Goal: Information Seeking & Learning: Learn about a topic

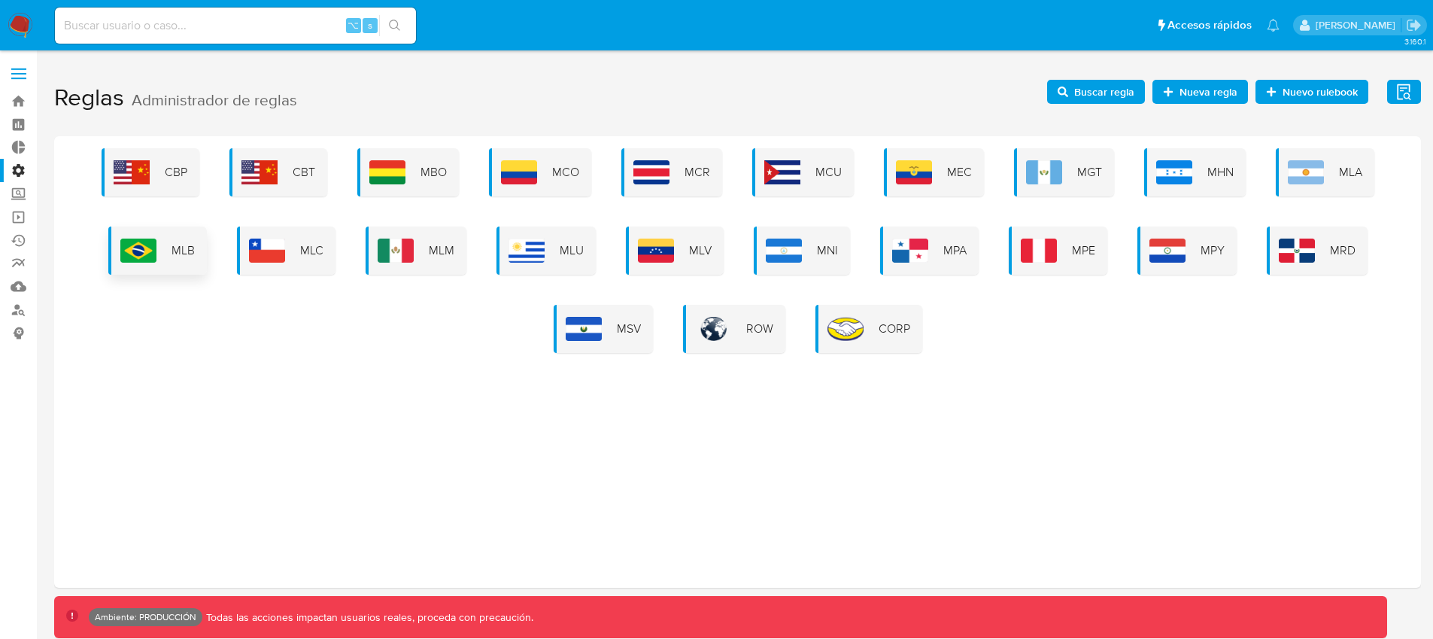
click at [186, 266] on div "MLB" at bounding box center [157, 250] width 99 height 48
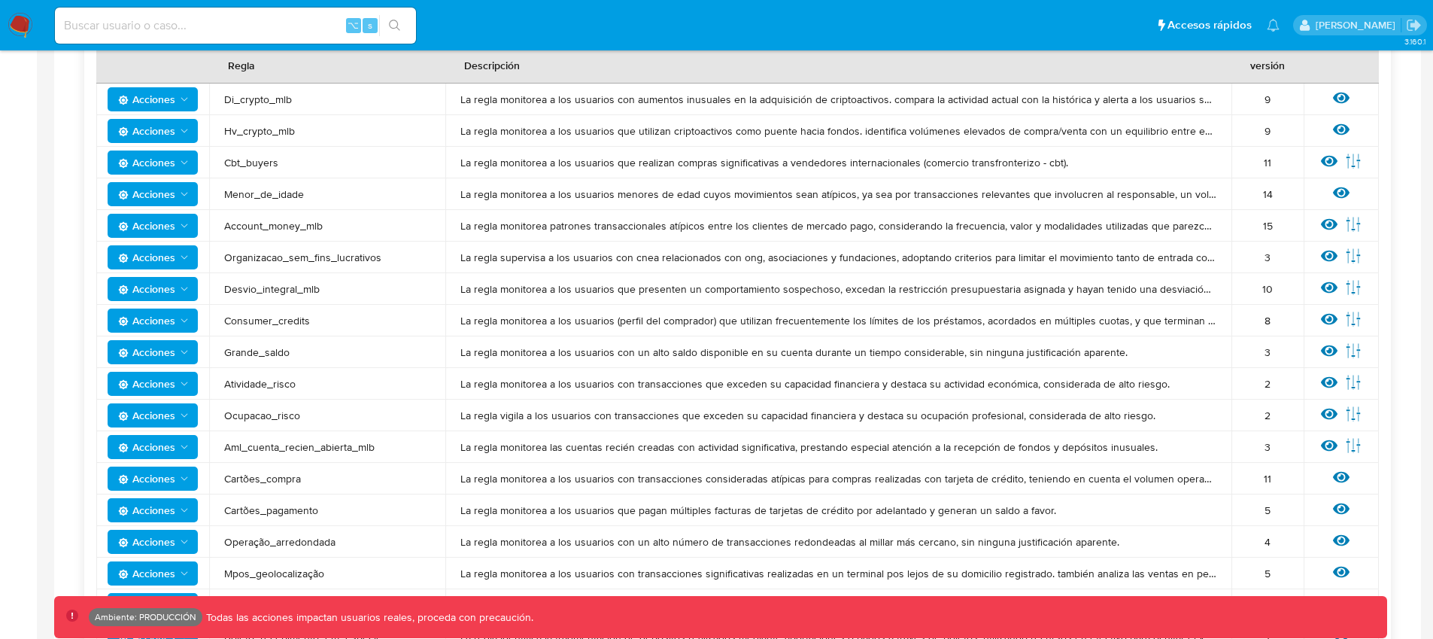
scroll to position [369, 0]
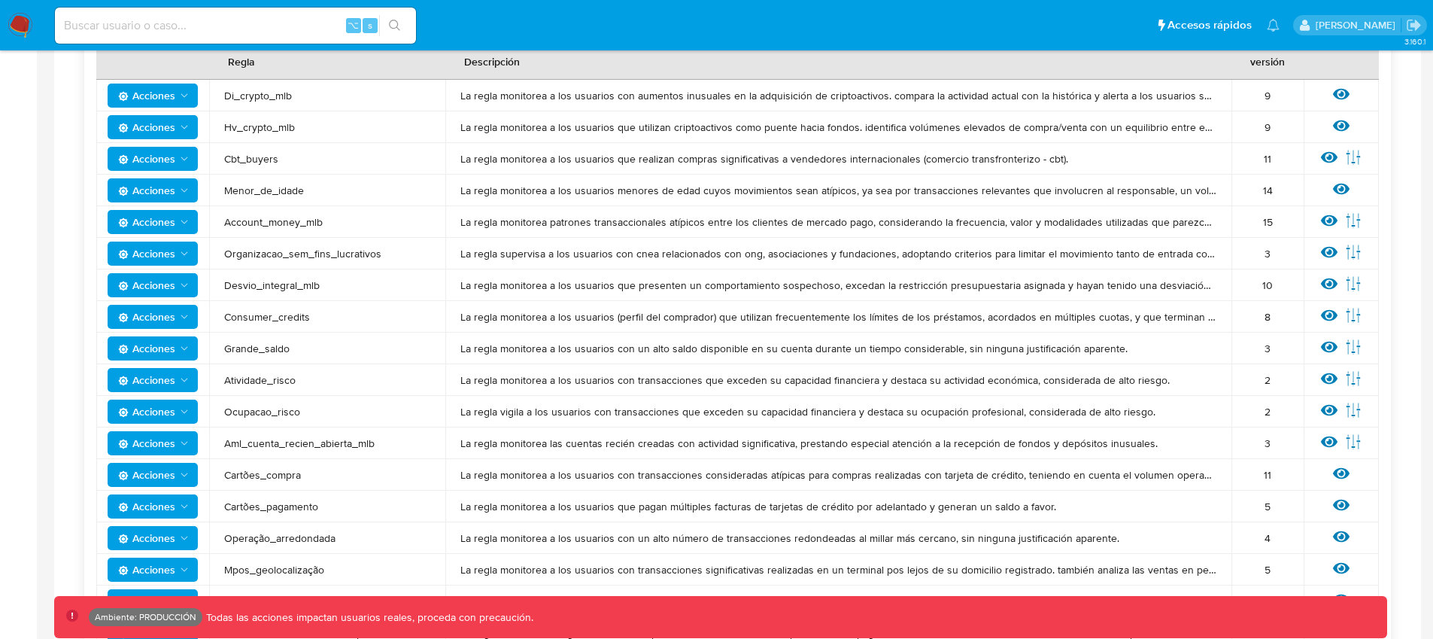
drag, startPoint x: 373, startPoint y: 443, endPoint x: 225, endPoint y: 443, distance: 148.2
click at [225, 443] on span "Aml_cuenta_recien_abierta_mlb" at bounding box center [327, 443] width 206 height 14
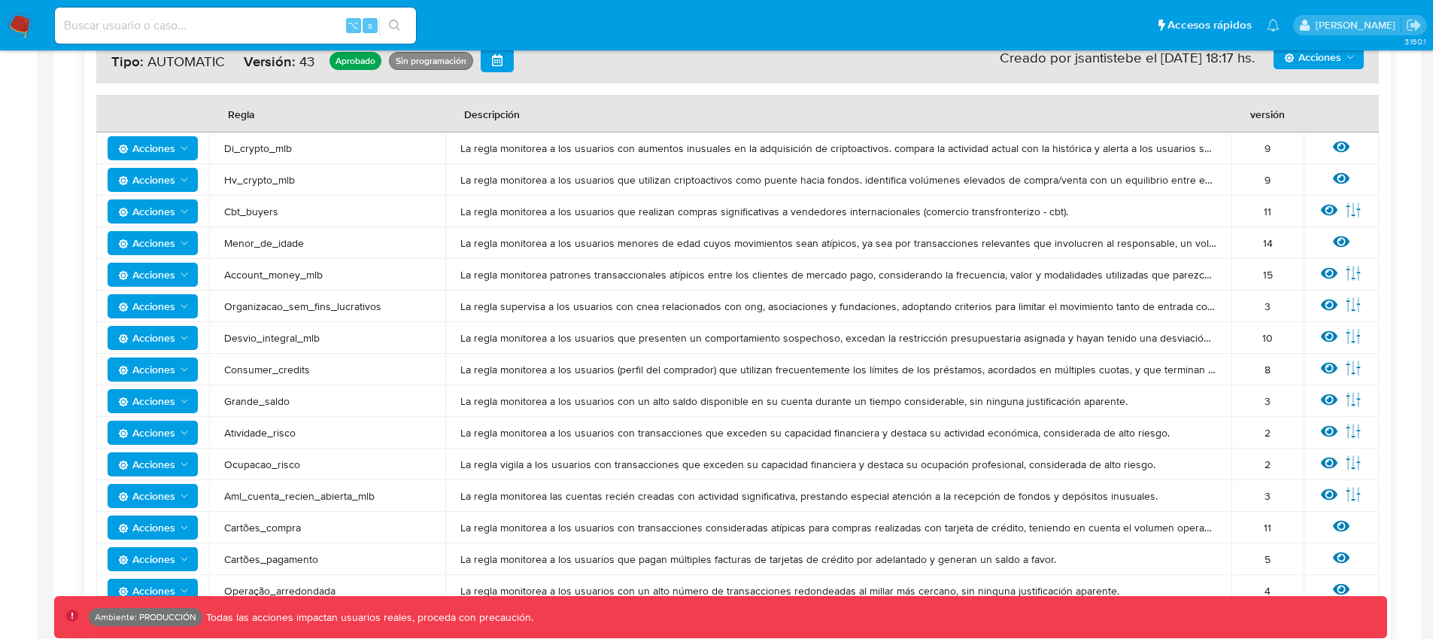
scroll to position [422, 0]
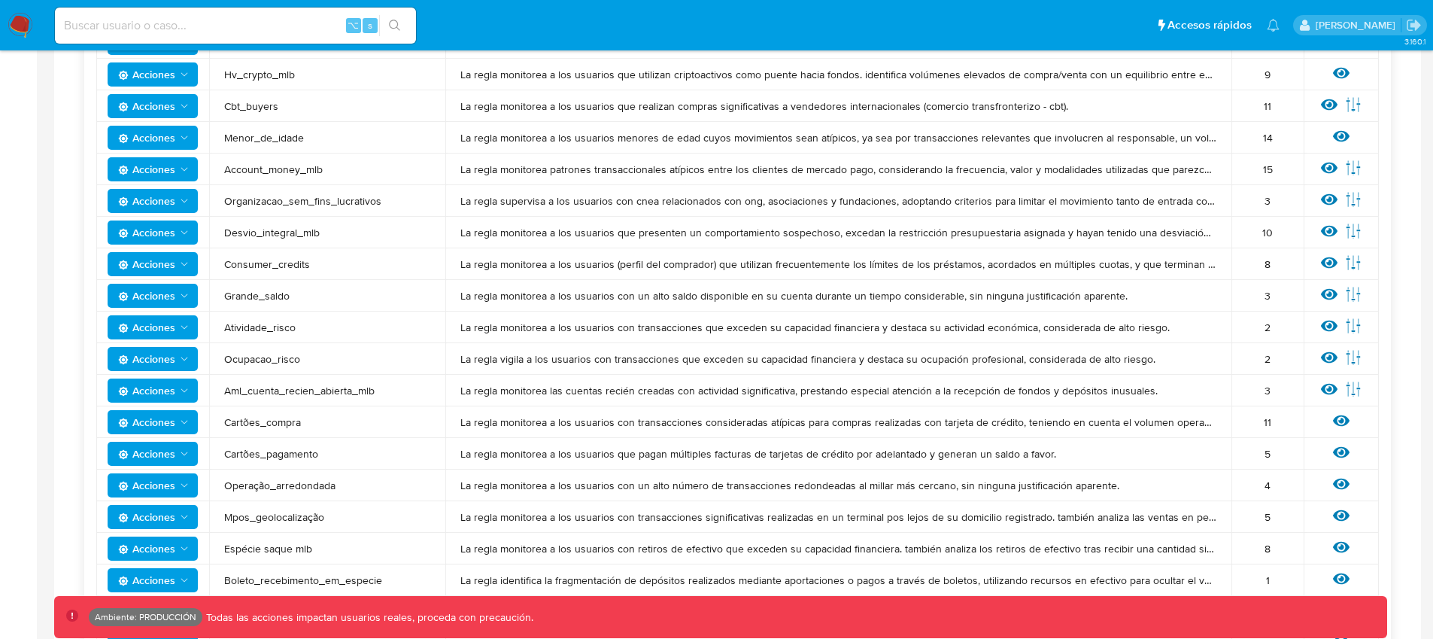
click at [1272, 390] on div "3" at bounding box center [1267, 391] width 42 height 14
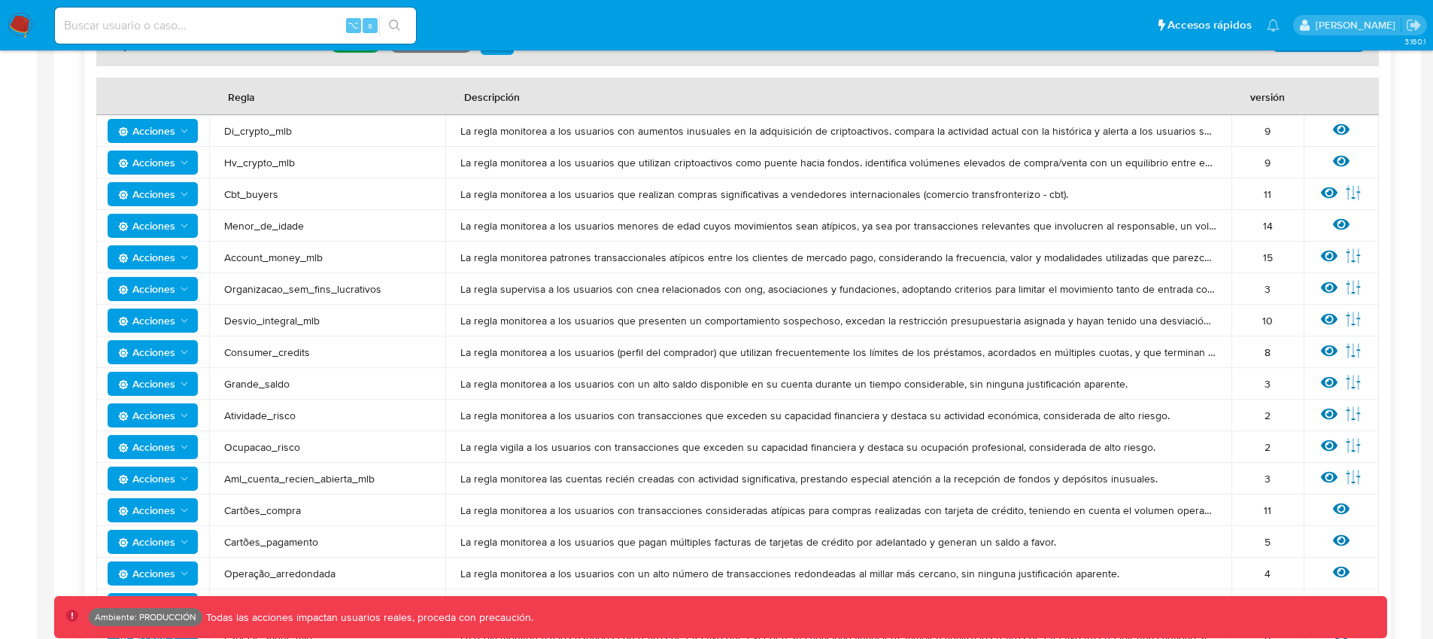
scroll to position [539, 0]
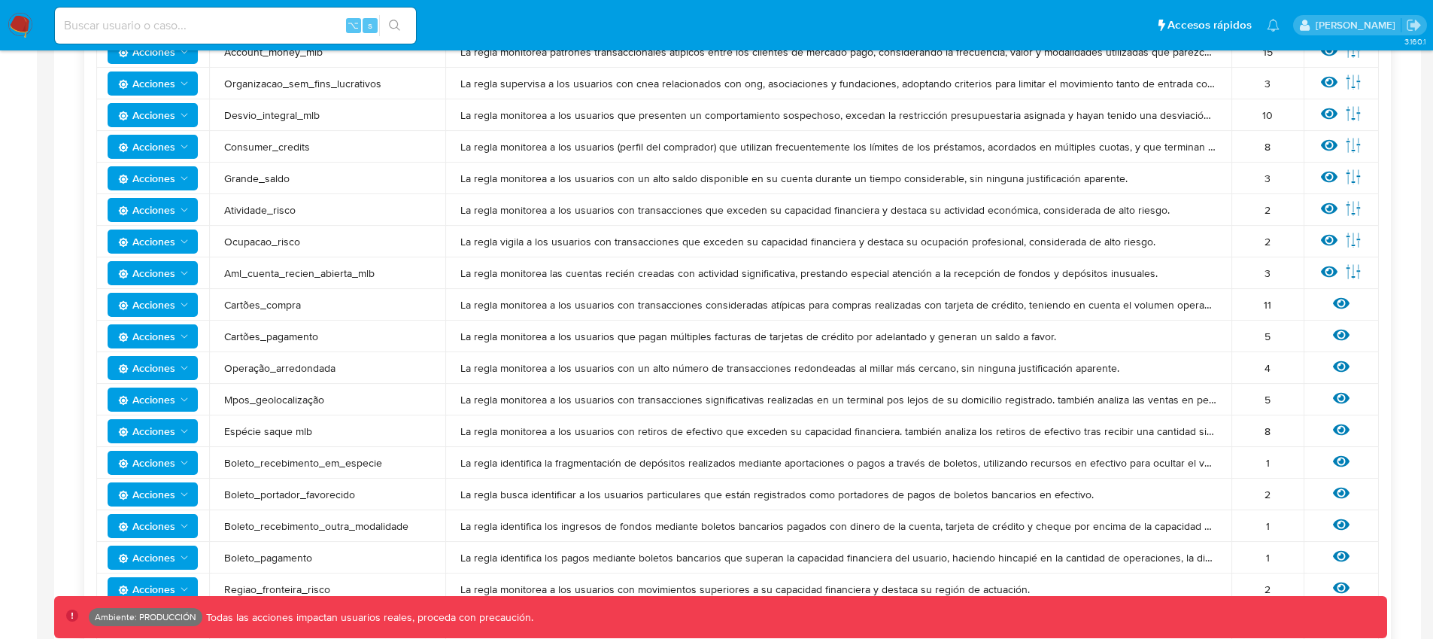
drag, startPoint x: 222, startPoint y: 208, endPoint x: 293, endPoint y: 213, distance: 71.6
click at [293, 213] on td "Atividade_risco" at bounding box center [327, 210] width 236 height 32
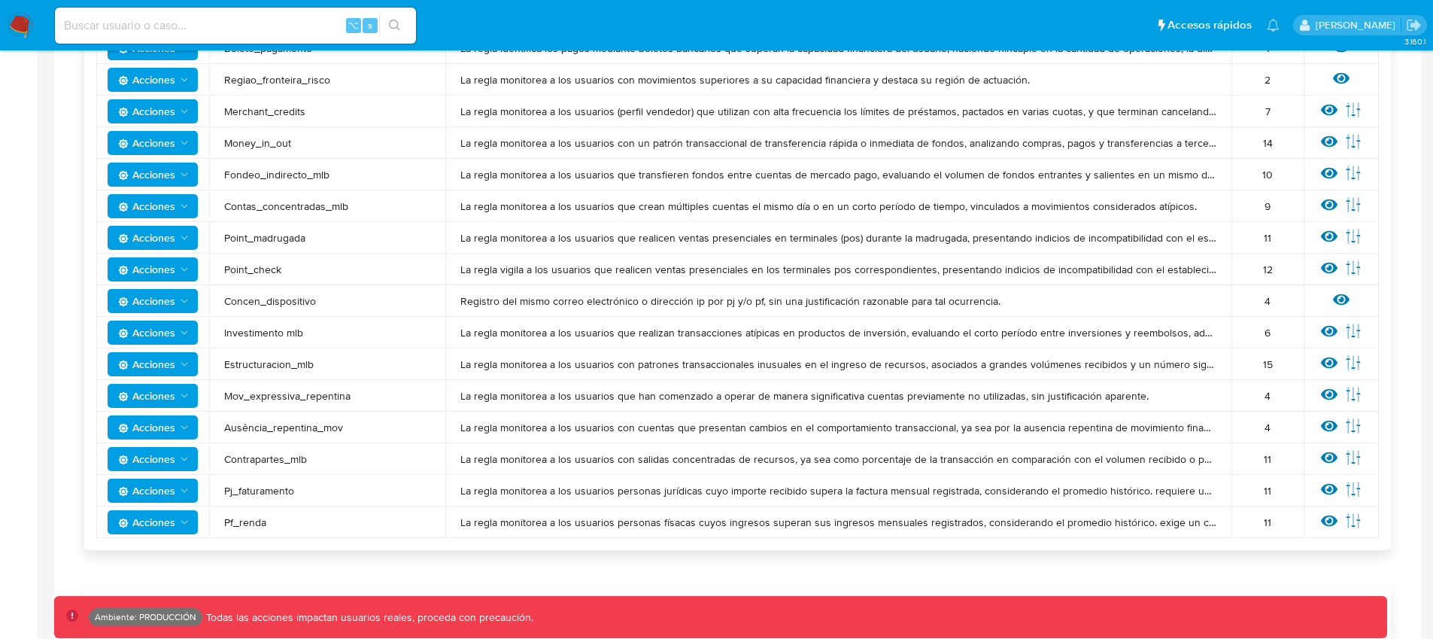
scroll to position [1050, 0]
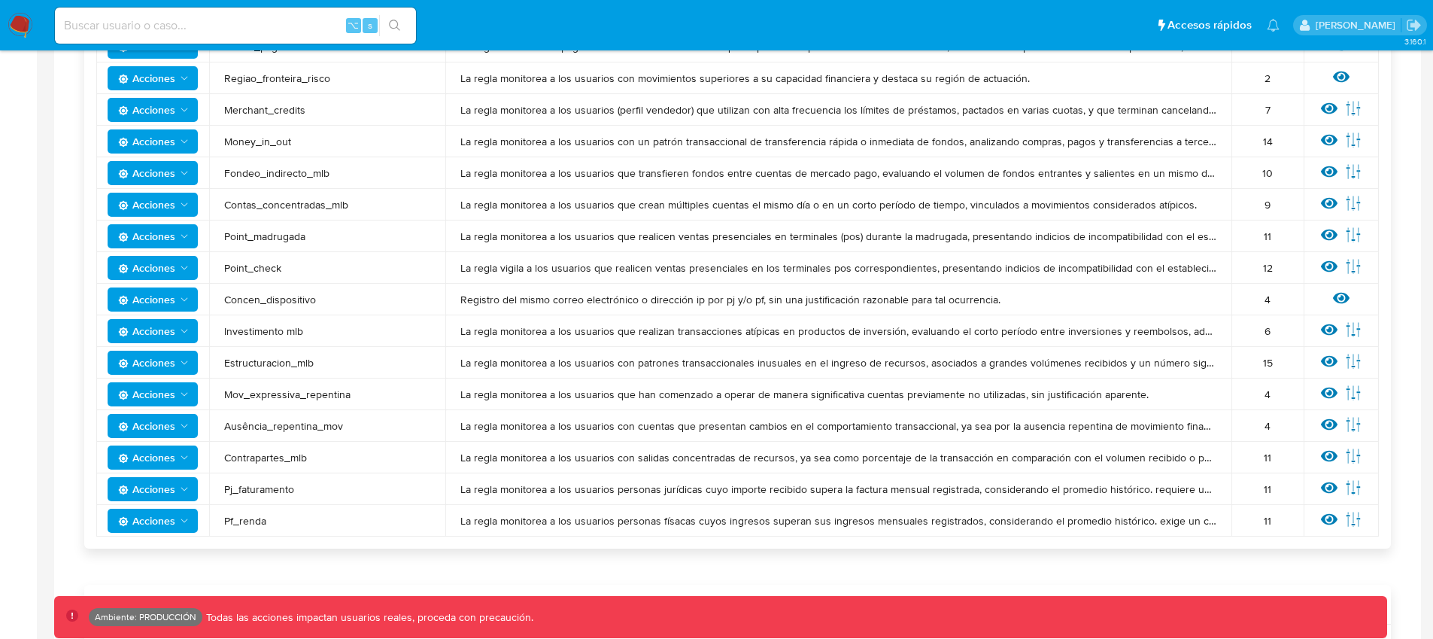
drag, startPoint x: 340, startPoint y: 425, endPoint x: 222, endPoint y: 424, distance: 118.1
click at [222, 424] on td "Ausência_repentina_mov" at bounding box center [327, 426] width 236 height 32
drag, startPoint x: 314, startPoint y: 300, endPoint x: 224, endPoint y: 303, distance: 90.3
click at [224, 303] on span "Concen_dispositivo" at bounding box center [327, 300] width 206 height 14
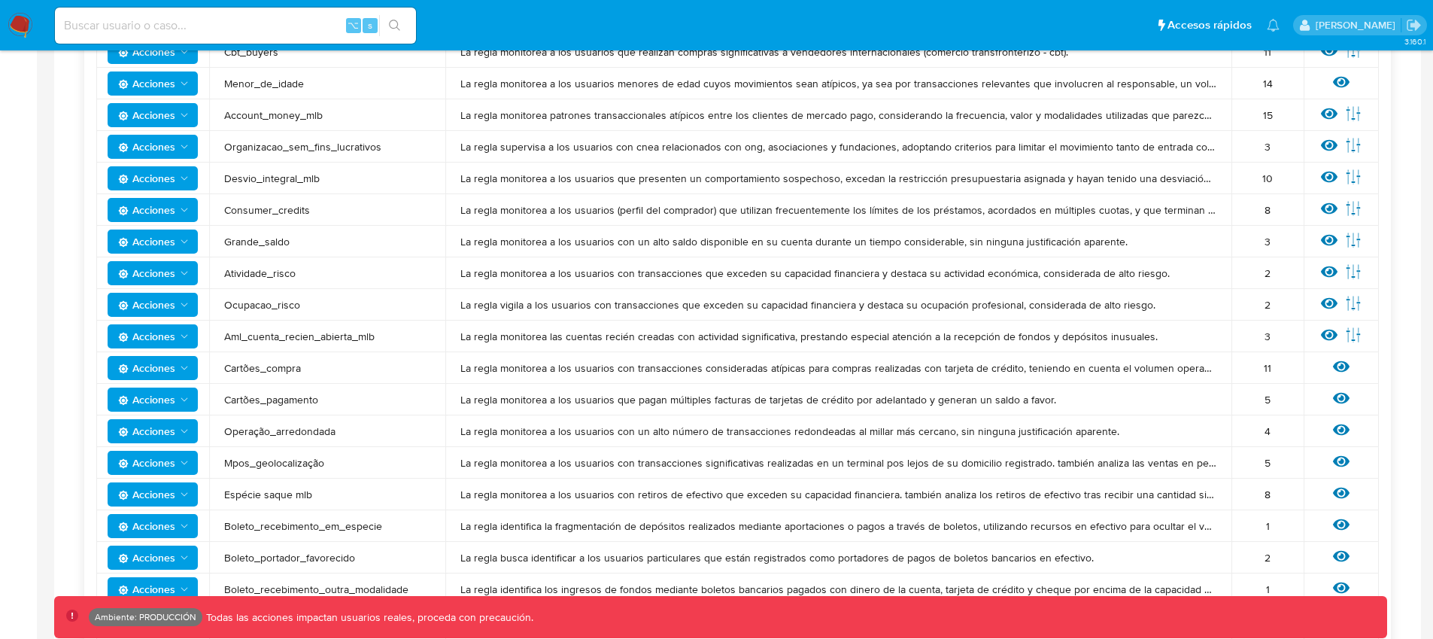
scroll to position [471, 0]
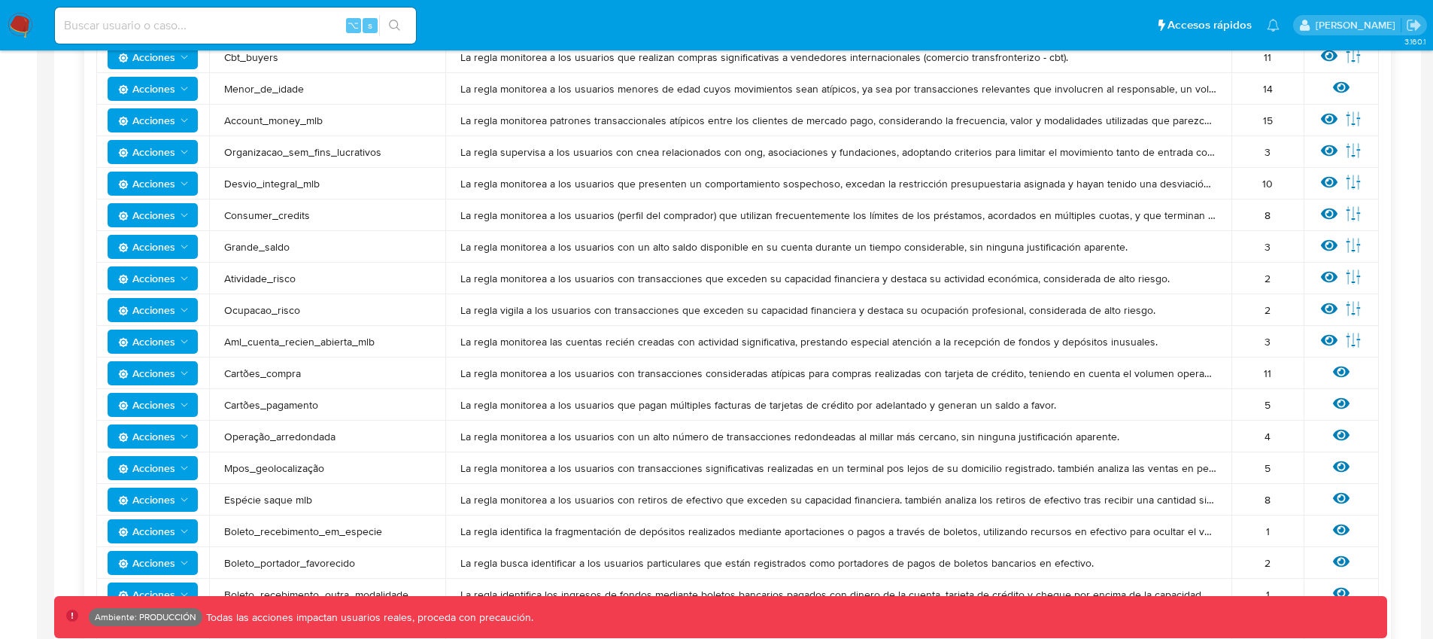
drag, startPoint x: 307, startPoint y: 214, endPoint x: 235, endPoint y: 219, distance: 72.4
click at [226, 217] on span "Consumer_credits" at bounding box center [327, 215] width 206 height 14
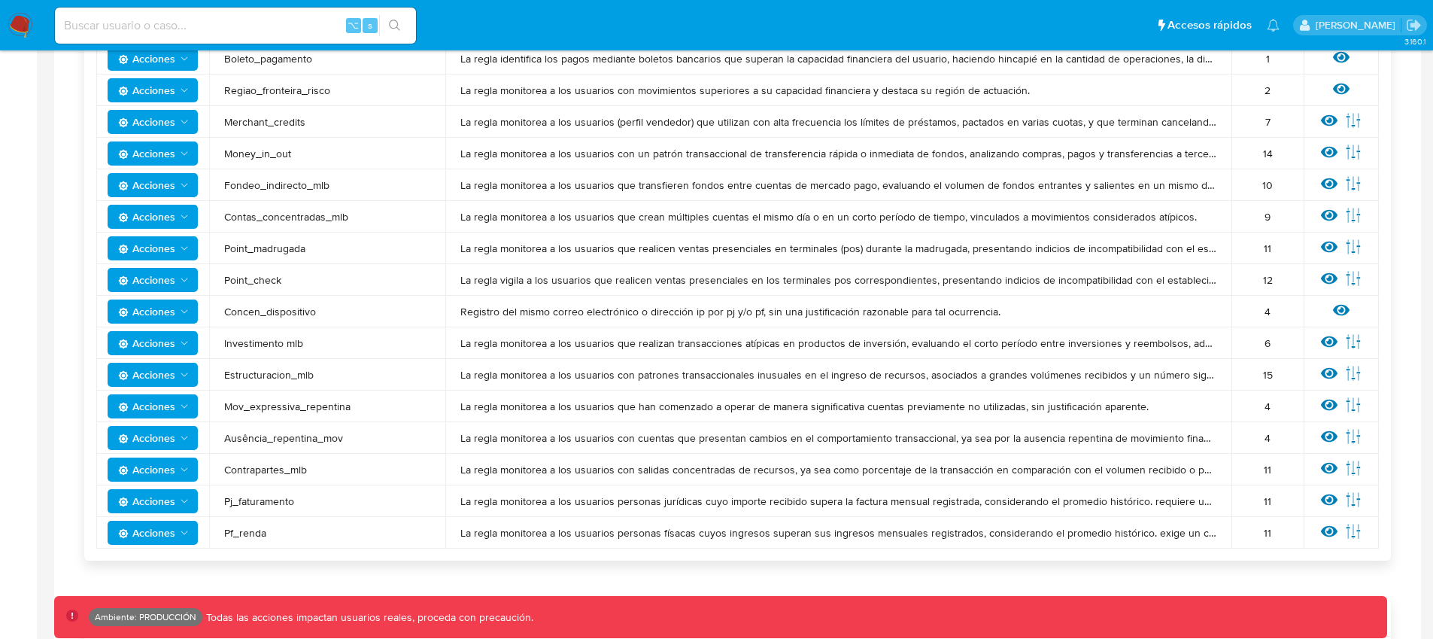
scroll to position [1036, 0]
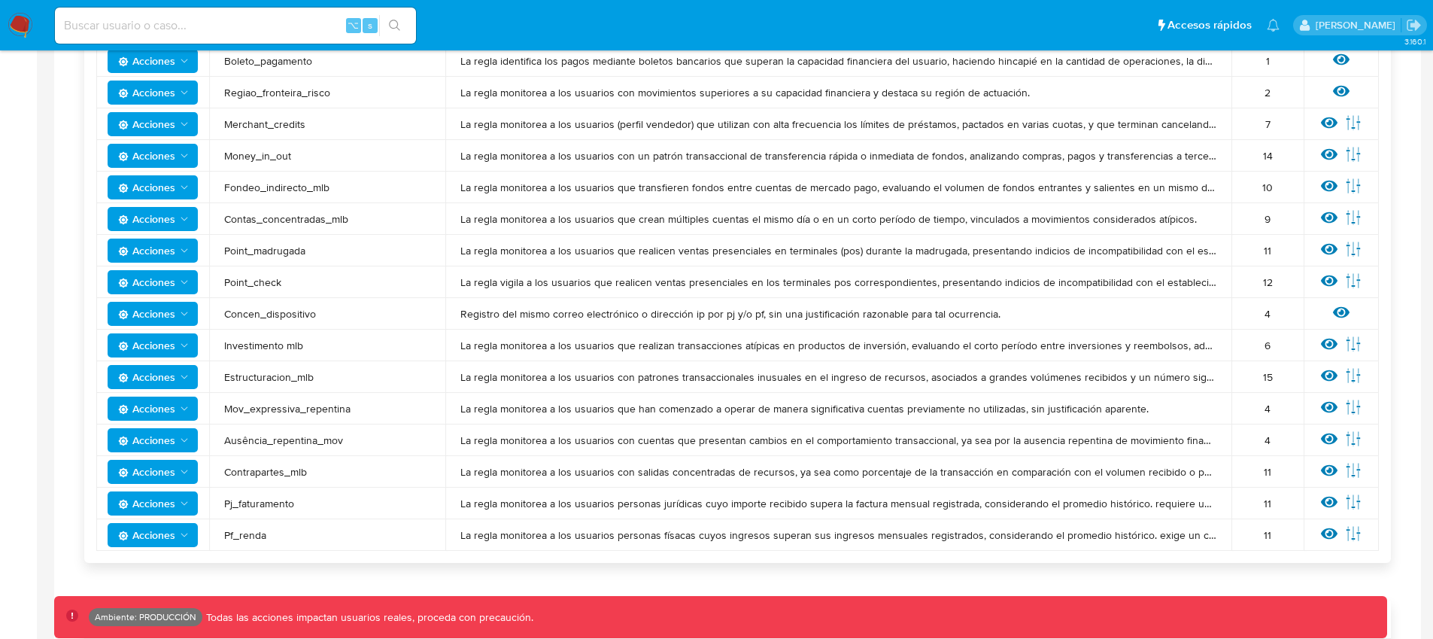
drag, startPoint x: 345, startPoint y: 219, endPoint x: 226, endPoint y: 219, distance: 119.6
click at [226, 219] on span "Contas_concentradas_mlb" at bounding box center [327, 219] width 206 height 14
drag, startPoint x: 305, startPoint y: 473, endPoint x: 225, endPoint y: 474, distance: 79.7
click at [225, 474] on span "Contrapartes_mlb" at bounding box center [327, 472] width 206 height 14
drag, startPoint x: 311, startPoint y: 378, endPoint x: 226, endPoint y: 381, distance: 85.0
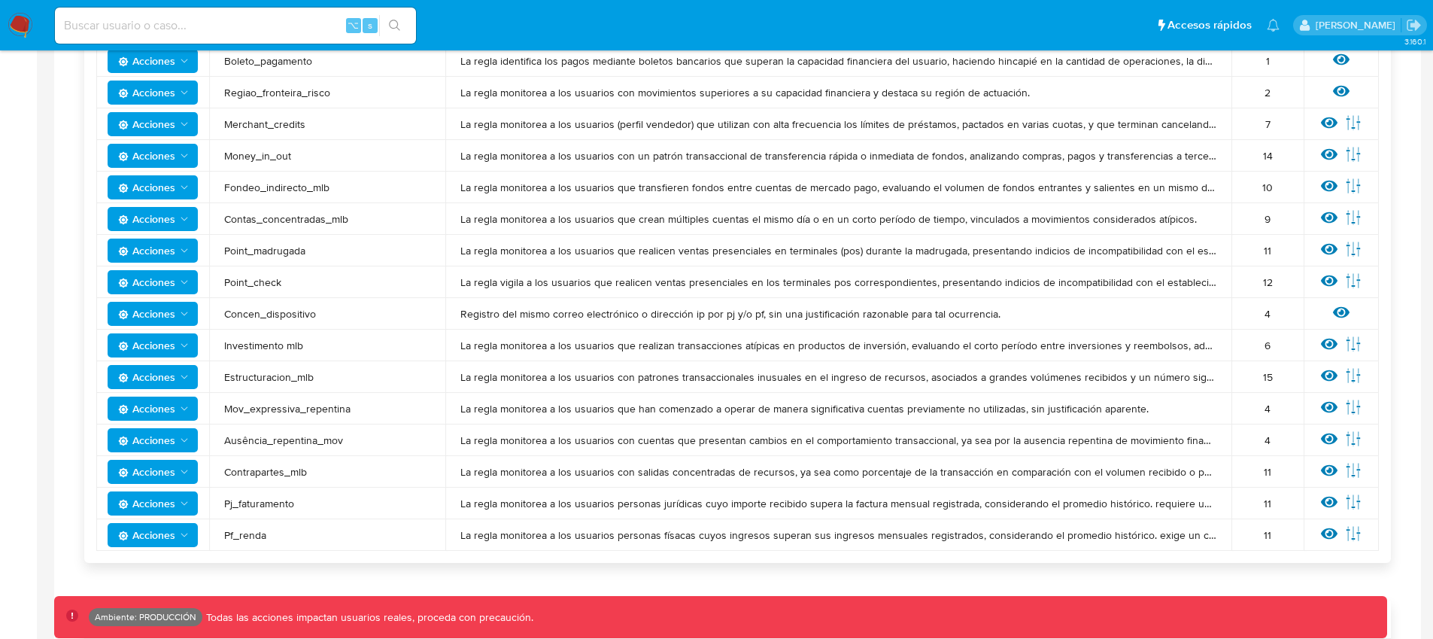
click at [226, 381] on span "Estructuracion_mlb" at bounding box center [327, 377] width 206 height 14
drag, startPoint x: 327, startPoint y: 189, endPoint x: 225, endPoint y: 187, distance: 102.3
click at [225, 187] on span "Fondeo_indirecto_mlb" at bounding box center [327, 188] width 206 height 14
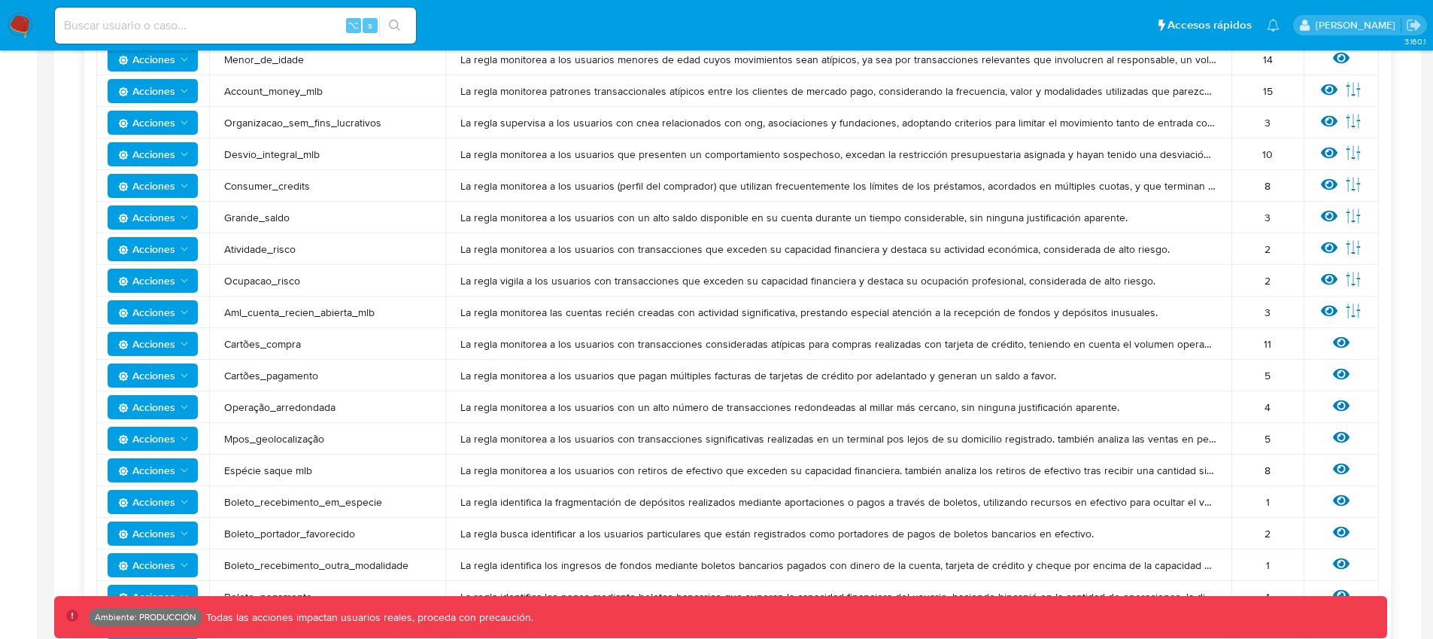
scroll to position [499, 0]
click at [286, 217] on span "Grande_saldo" at bounding box center [327, 218] width 206 height 14
drag, startPoint x: 289, startPoint y: 218, endPoint x: 223, endPoint y: 219, distance: 65.4
click at [224, 219] on span "Grande_saldo" at bounding box center [327, 218] width 206 height 14
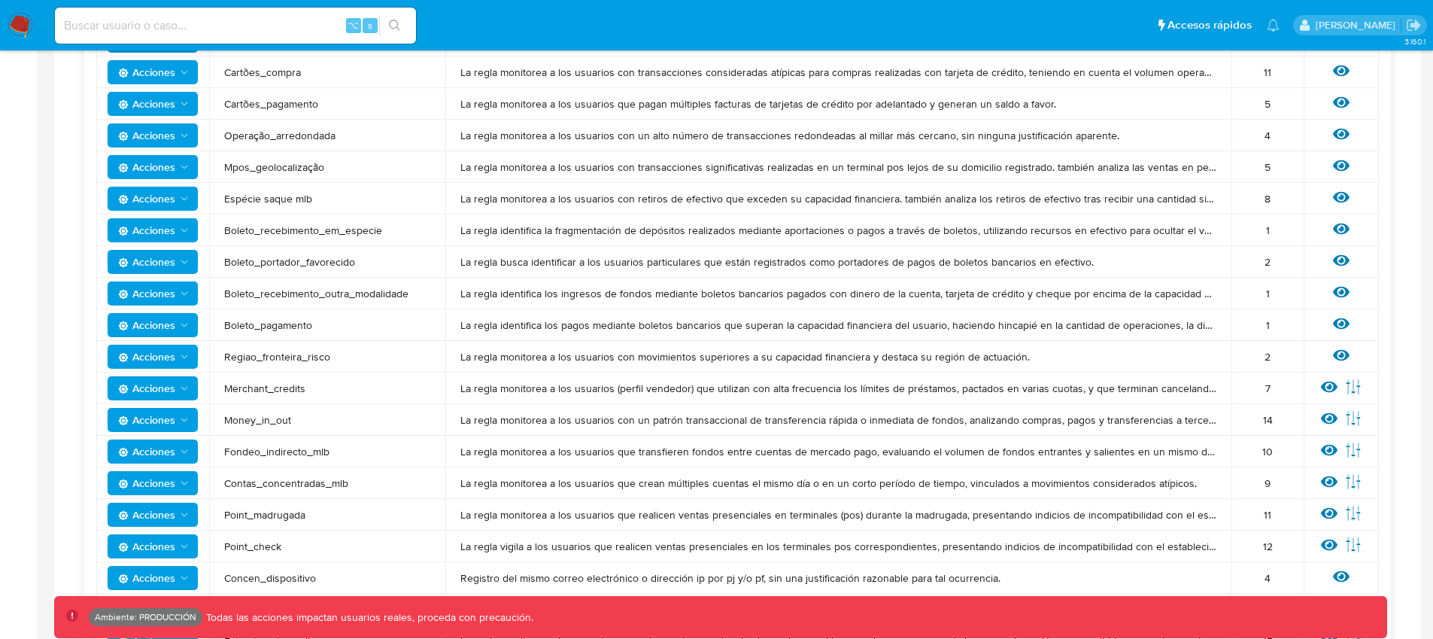
scroll to position [772, 0]
drag, startPoint x: 303, startPoint y: 389, endPoint x: 226, endPoint y: 389, distance: 77.5
click at [226, 389] on span "Merchant_credits" at bounding box center [327, 388] width 206 height 14
drag, startPoint x: 286, startPoint y: 421, endPoint x: 226, endPoint y: 422, distance: 59.4
click at [226, 422] on span "Money_in_out" at bounding box center [327, 419] width 206 height 14
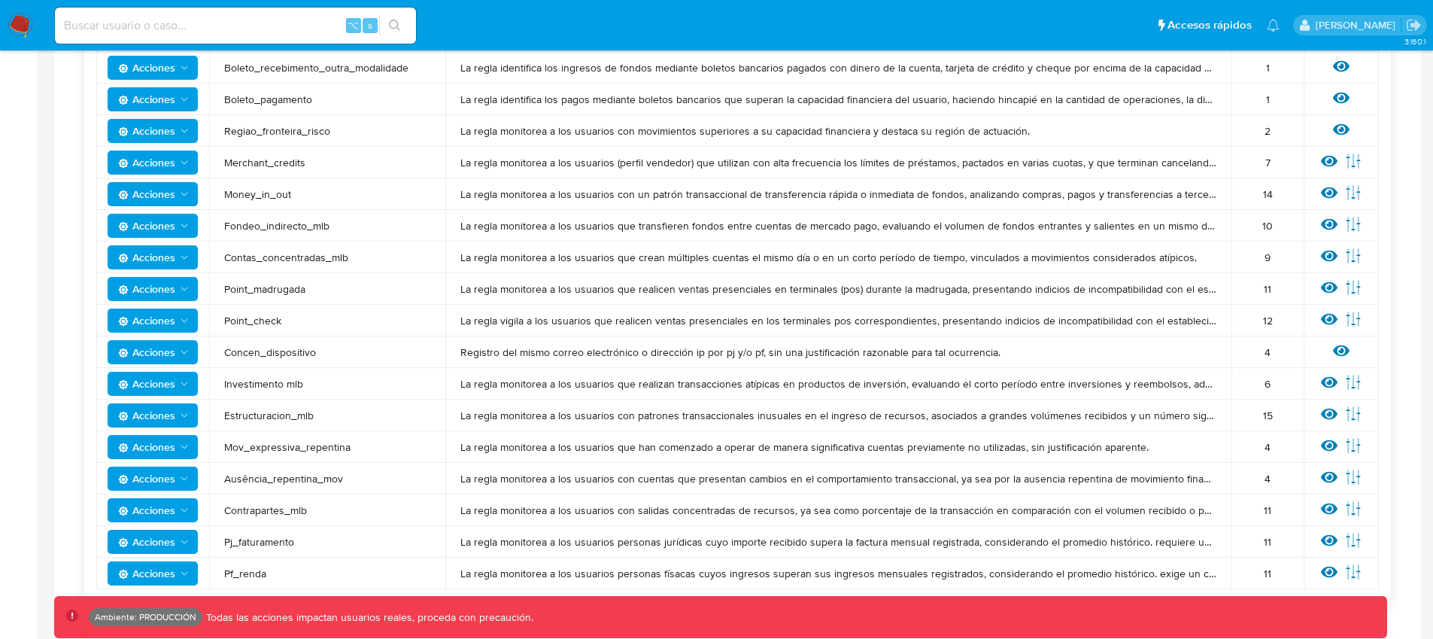
scroll to position [1033, 0]
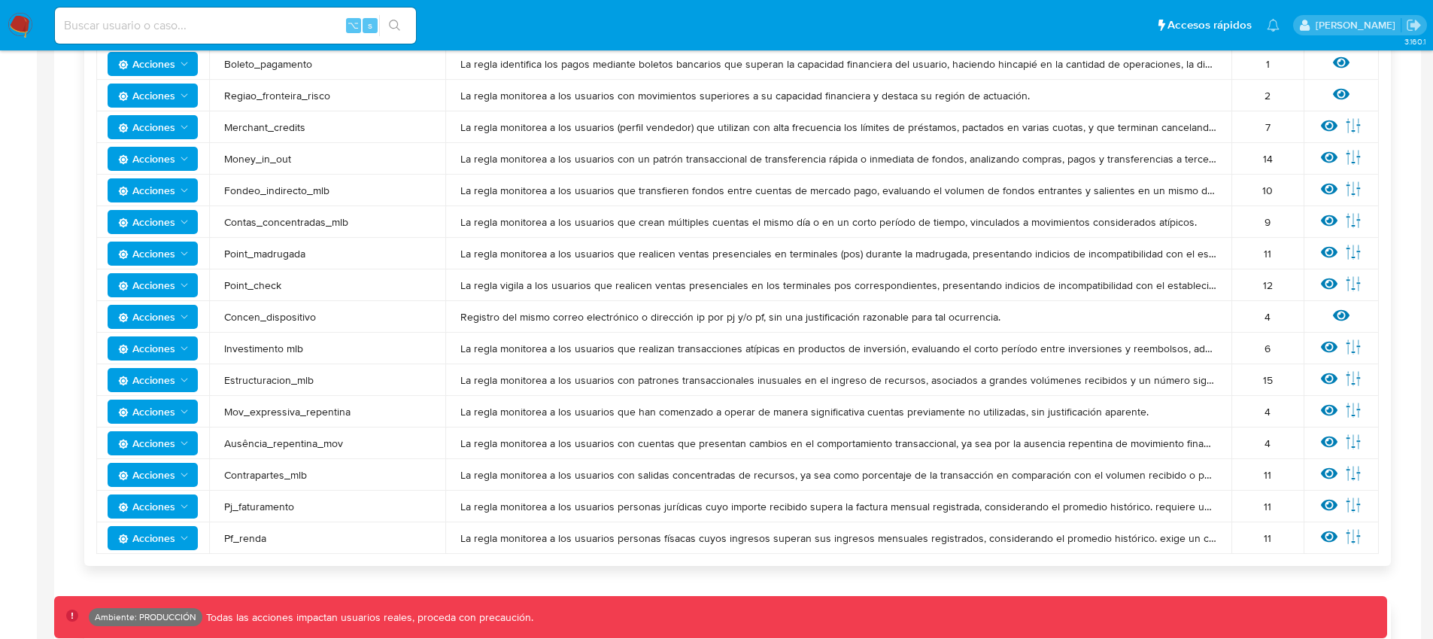
drag, startPoint x: 227, startPoint y: 411, endPoint x: 347, endPoint y: 414, distance: 119.7
click at [347, 414] on span "Mov_expressiva_repentina" at bounding box center [327, 412] width 206 height 14
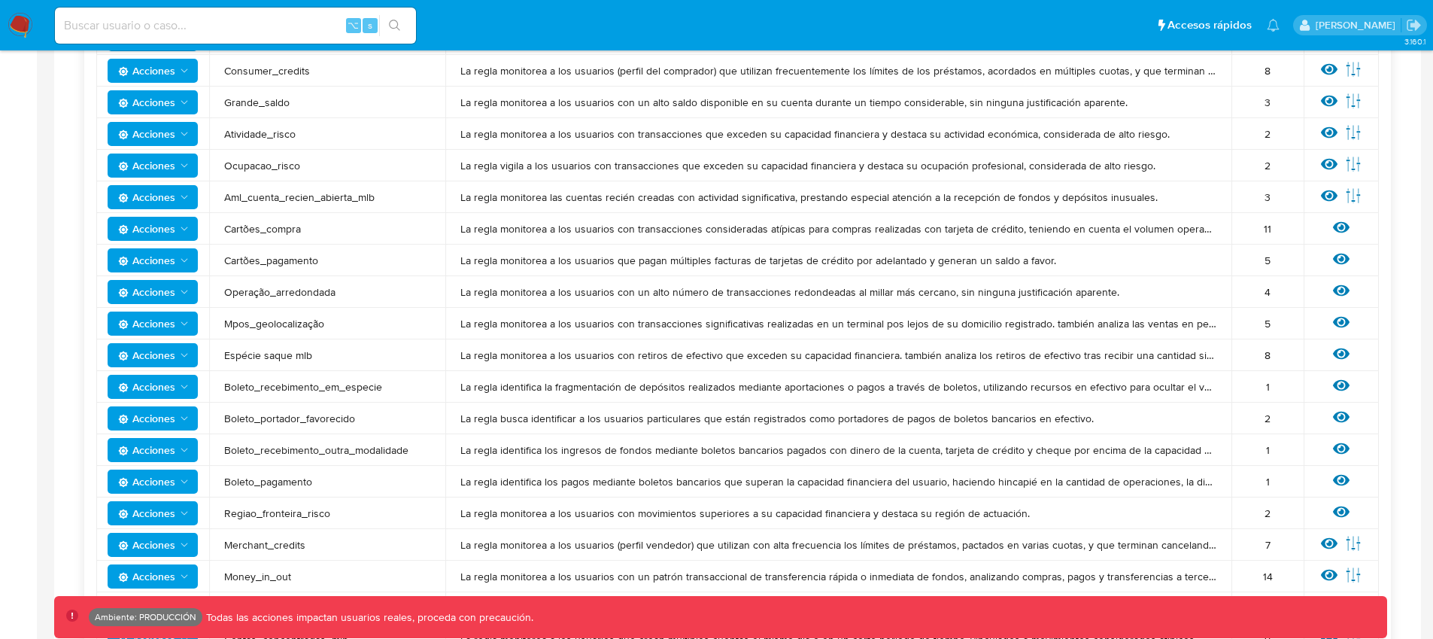
scroll to position [612, 0]
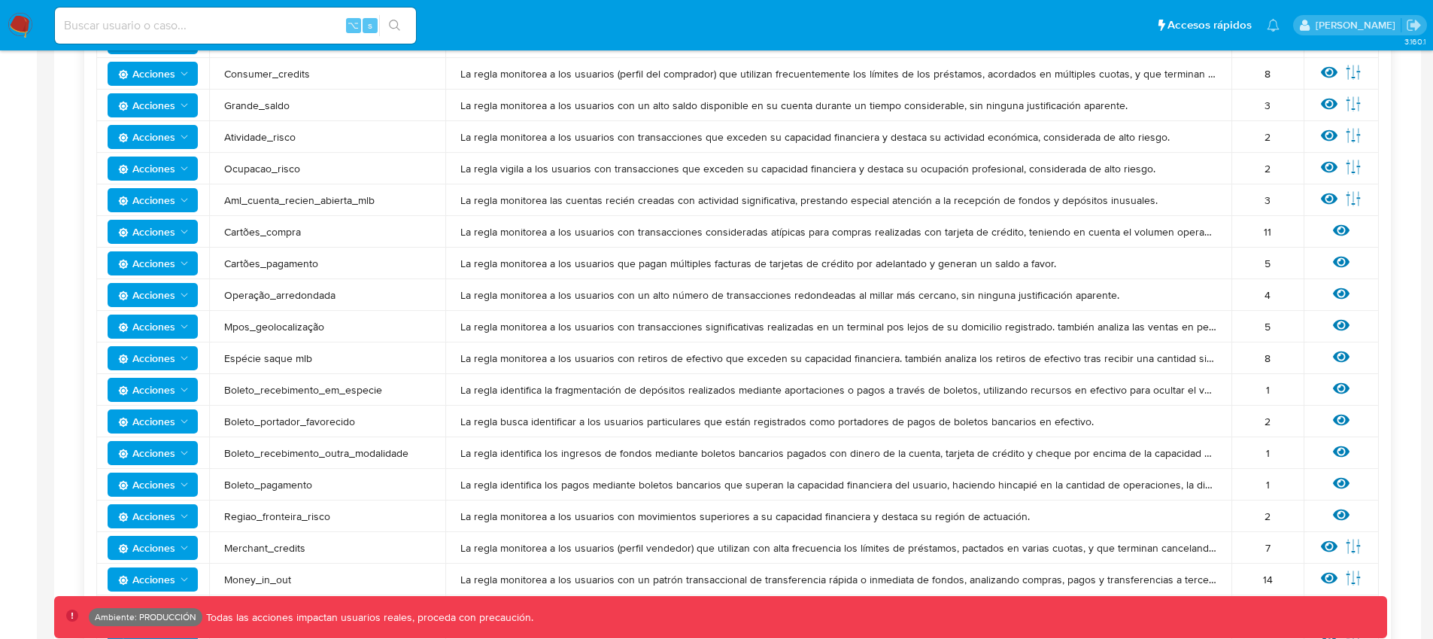
drag, startPoint x: 298, startPoint y: 168, endPoint x: 226, endPoint y: 170, distance: 72.2
click at [226, 170] on span "Ocupacao_risco" at bounding box center [327, 169] width 206 height 14
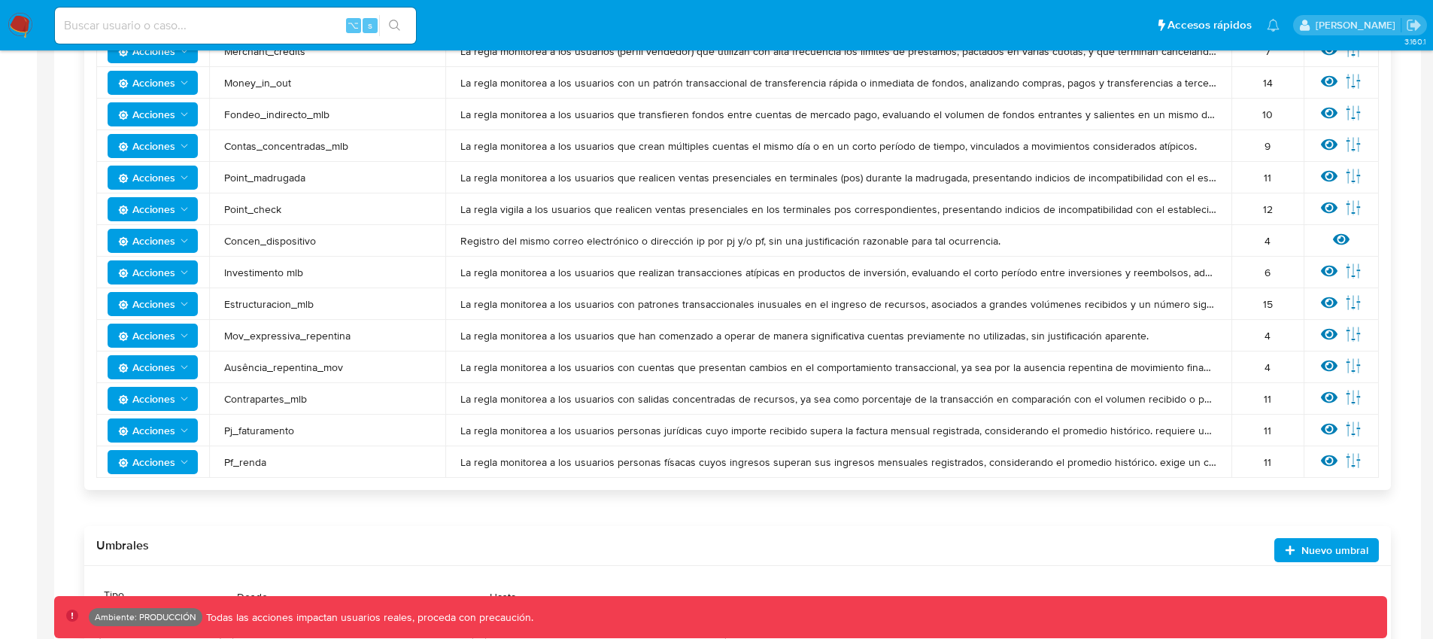
scroll to position [1122, 0]
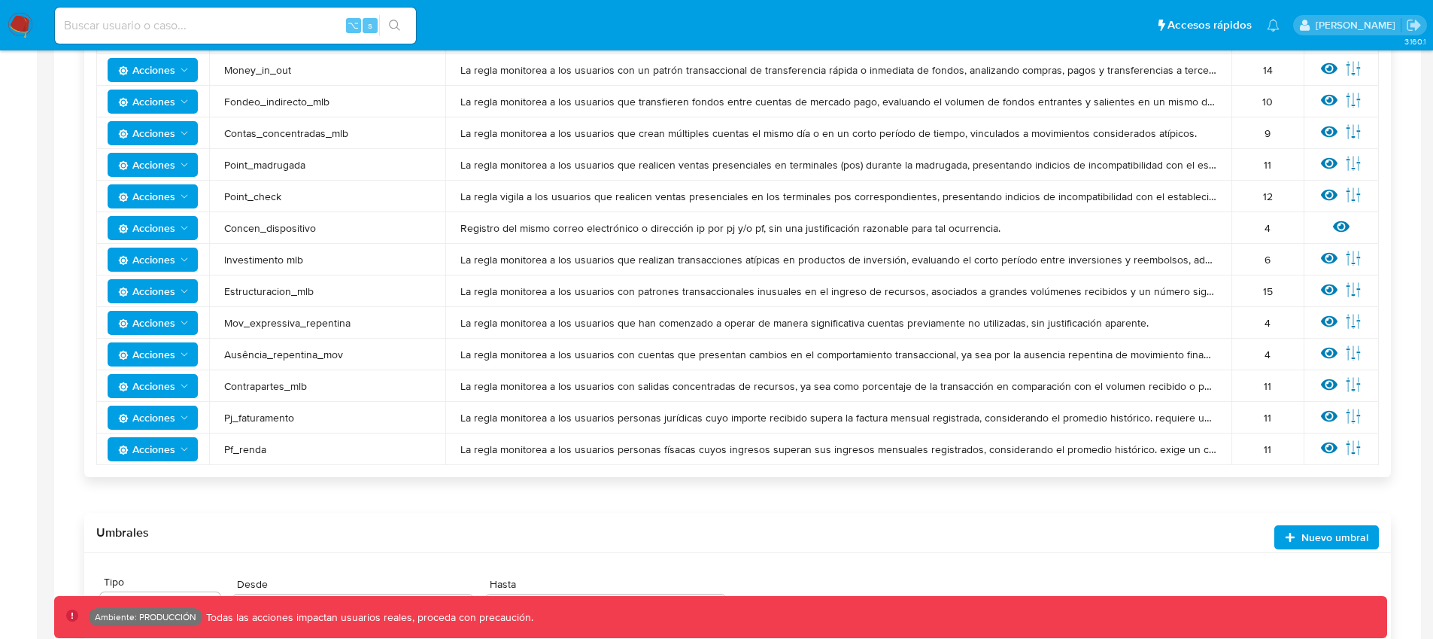
drag, startPoint x: 265, startPoint y: 453, endPoint x: 224, endPoint y: 450, distance: 40.7
click at [224, 450] on span "Pf_renda" at bounding box center [327, 449] width 206 height 14
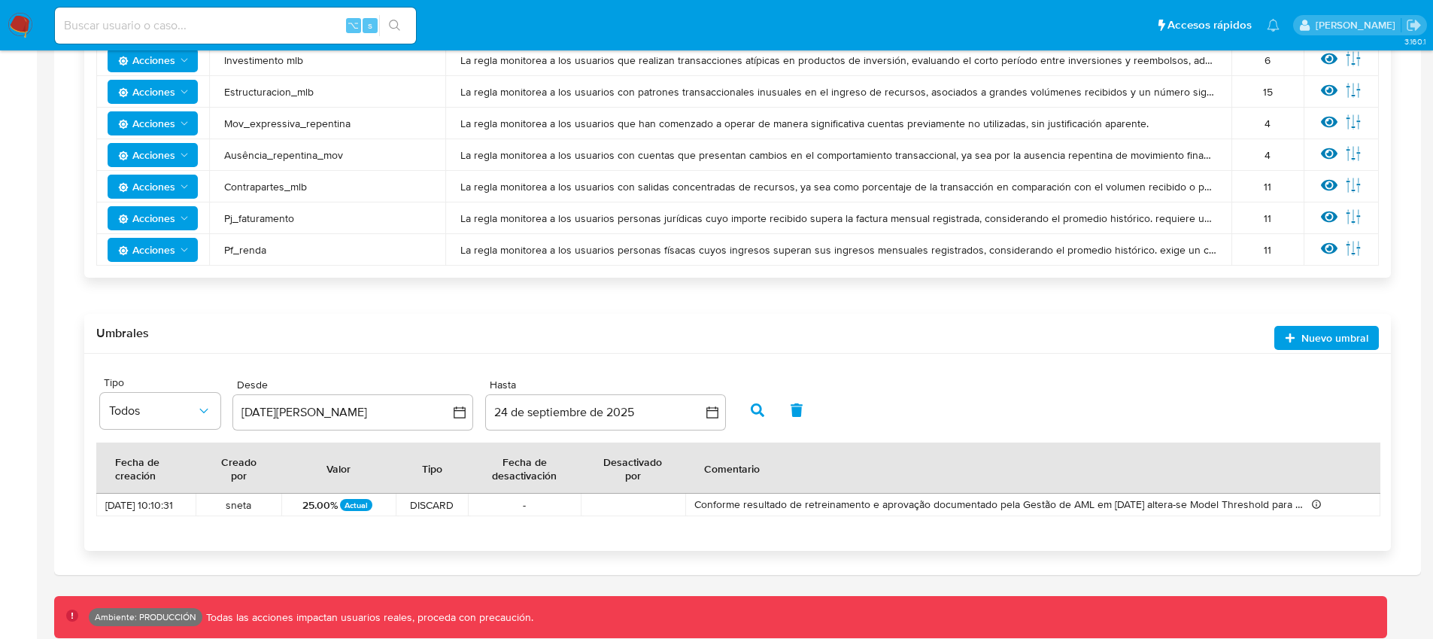
scroll to position [1019, 0]
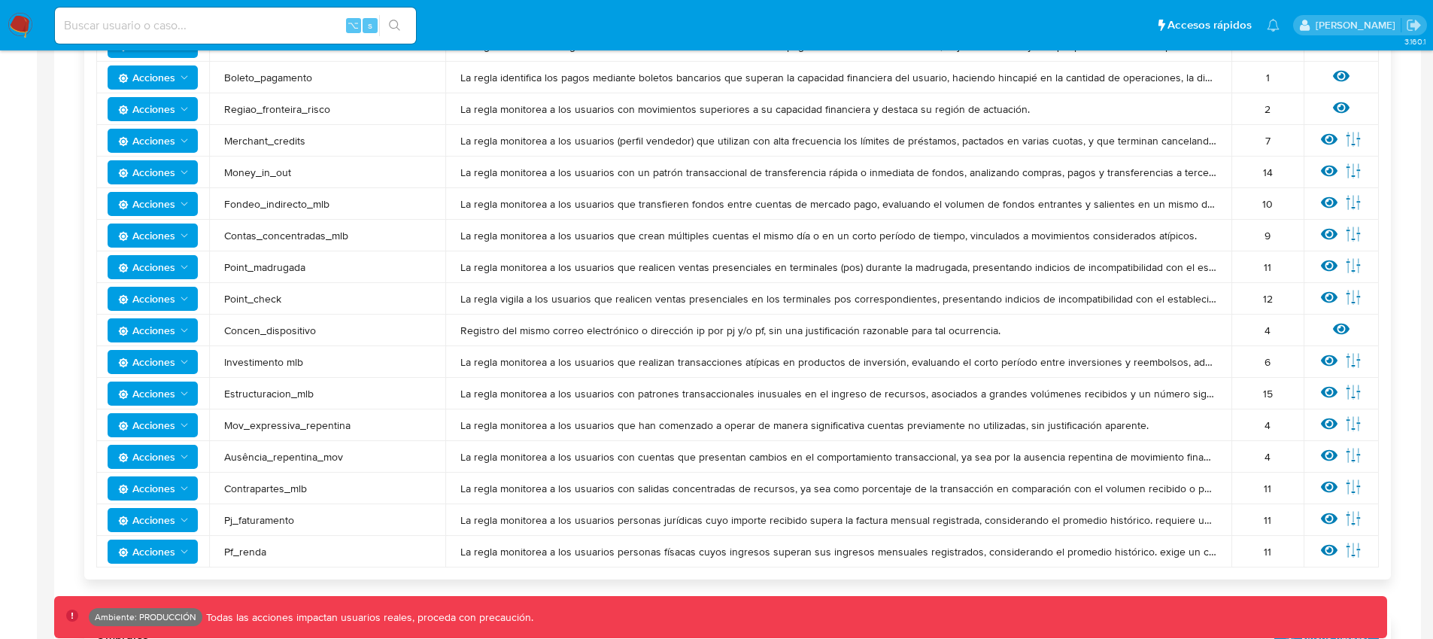
drag, startPoint x: 290, startPoint y: 521, endPoint x: 223, endPoint y: 524, distance: 67.0
click at [224, 524] on span "Pj_faturamento" at bounding box center [327, 520] width 206 height 14
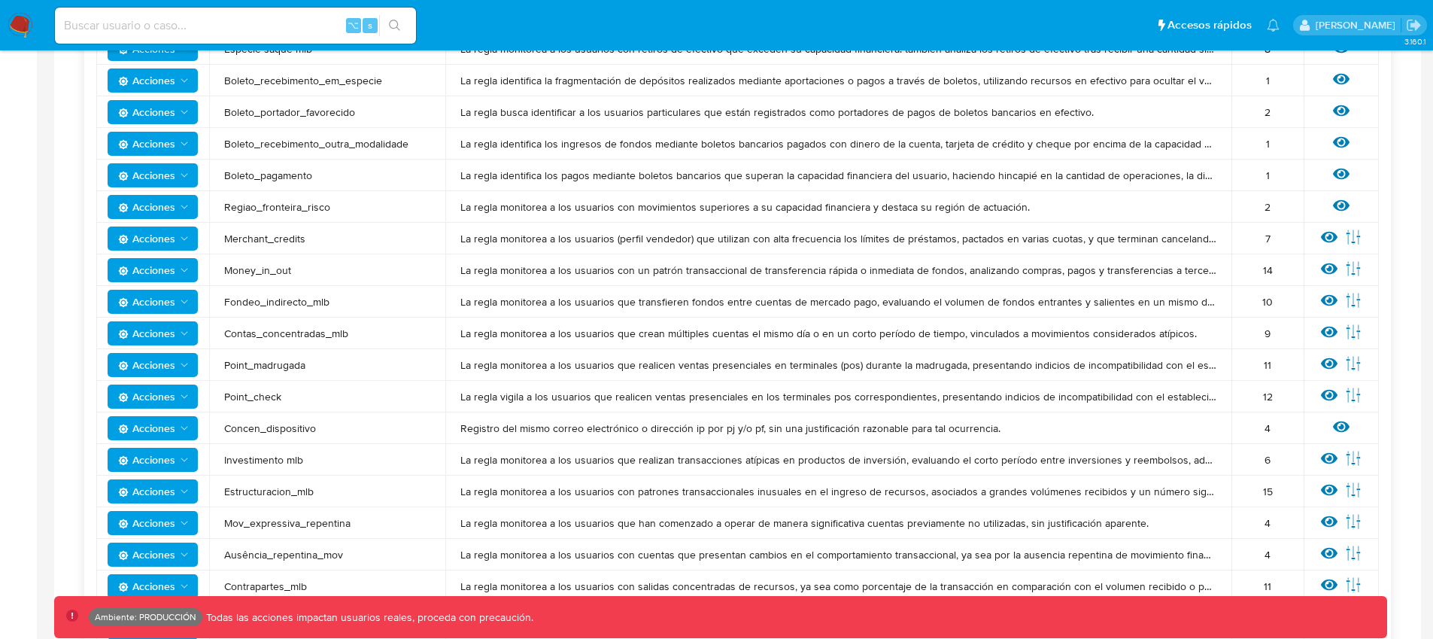
scroll to position [919, 0]
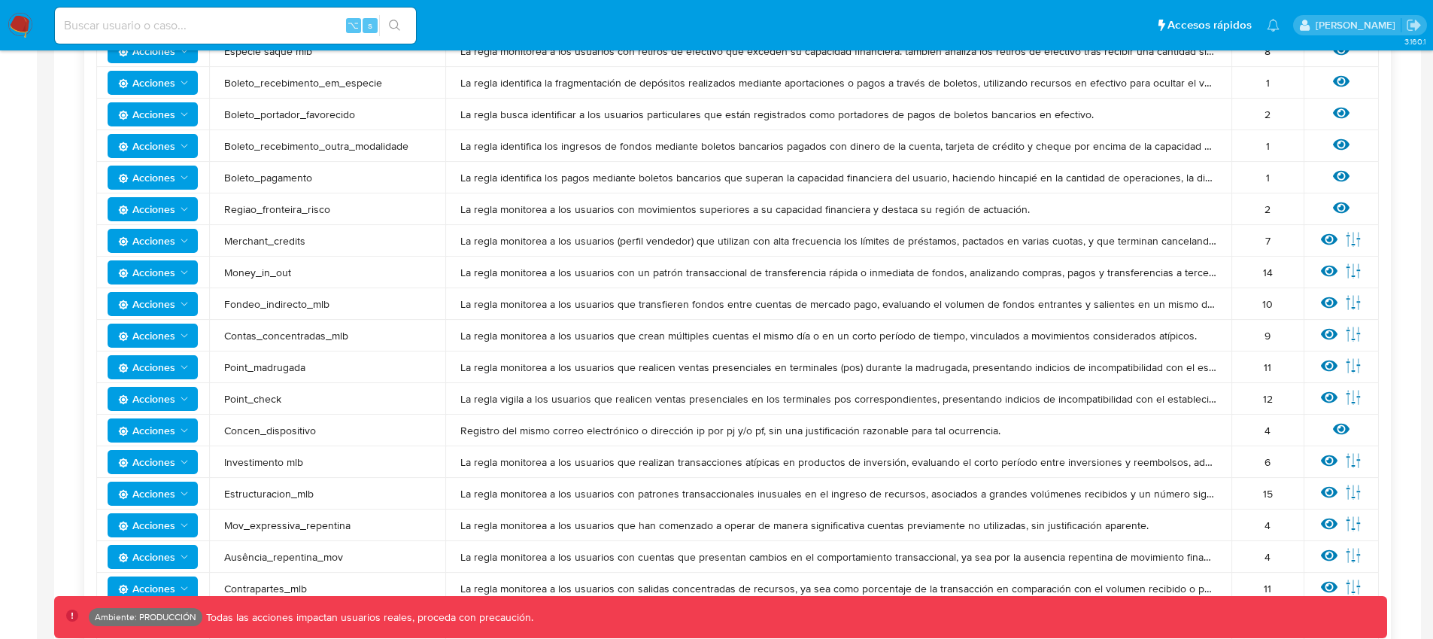
drag, startPoint x: 306, startPoint y: 368, endPoint x: 225, endPoint y: 366, distance: 81.2
click at [225, 366] on span "Point_madrugada" at bounding box center [327, 367] width 206 height 14
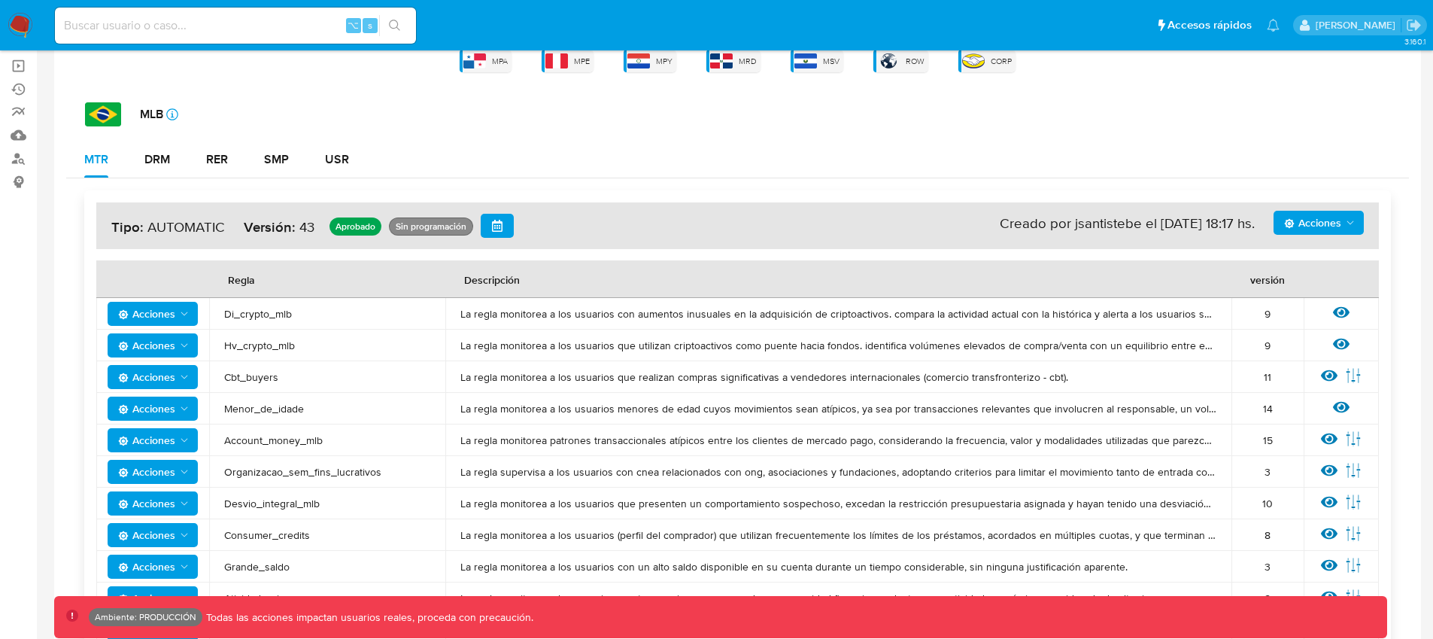
scroll to position [131, 0]
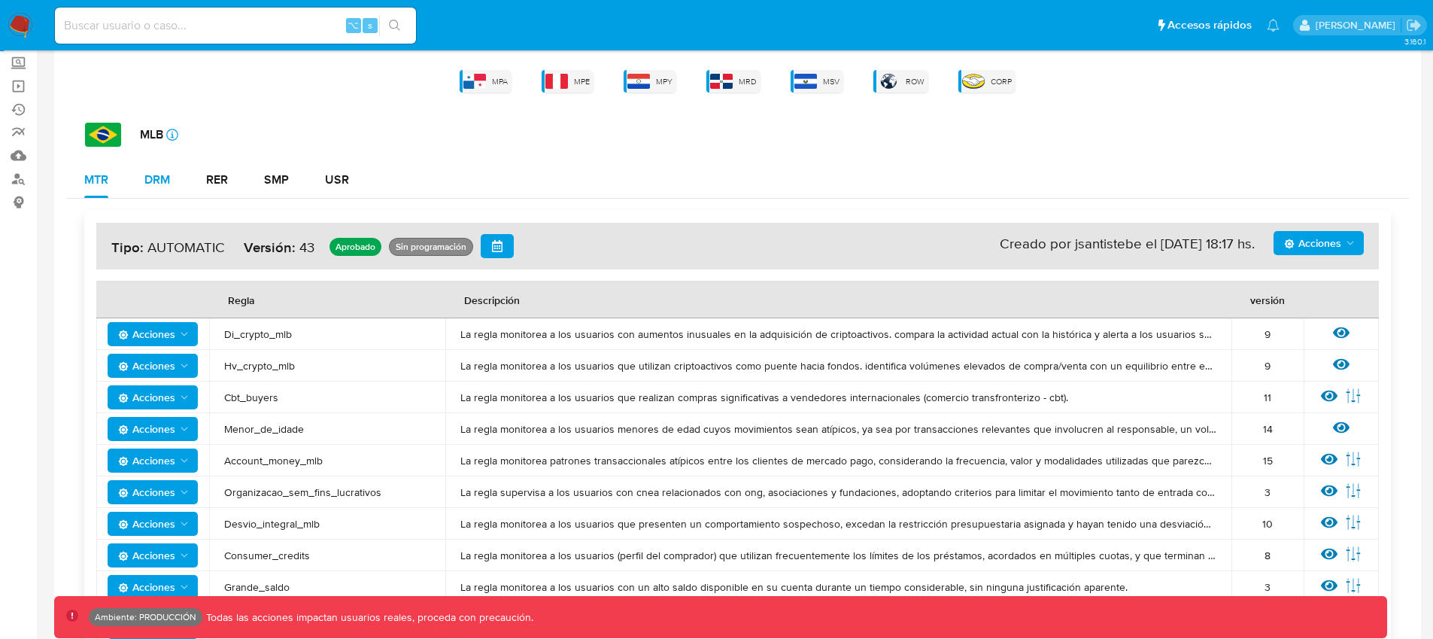
click at [152, 184] on div "DRM" at bounding box center [157, 180] width 26 height 12
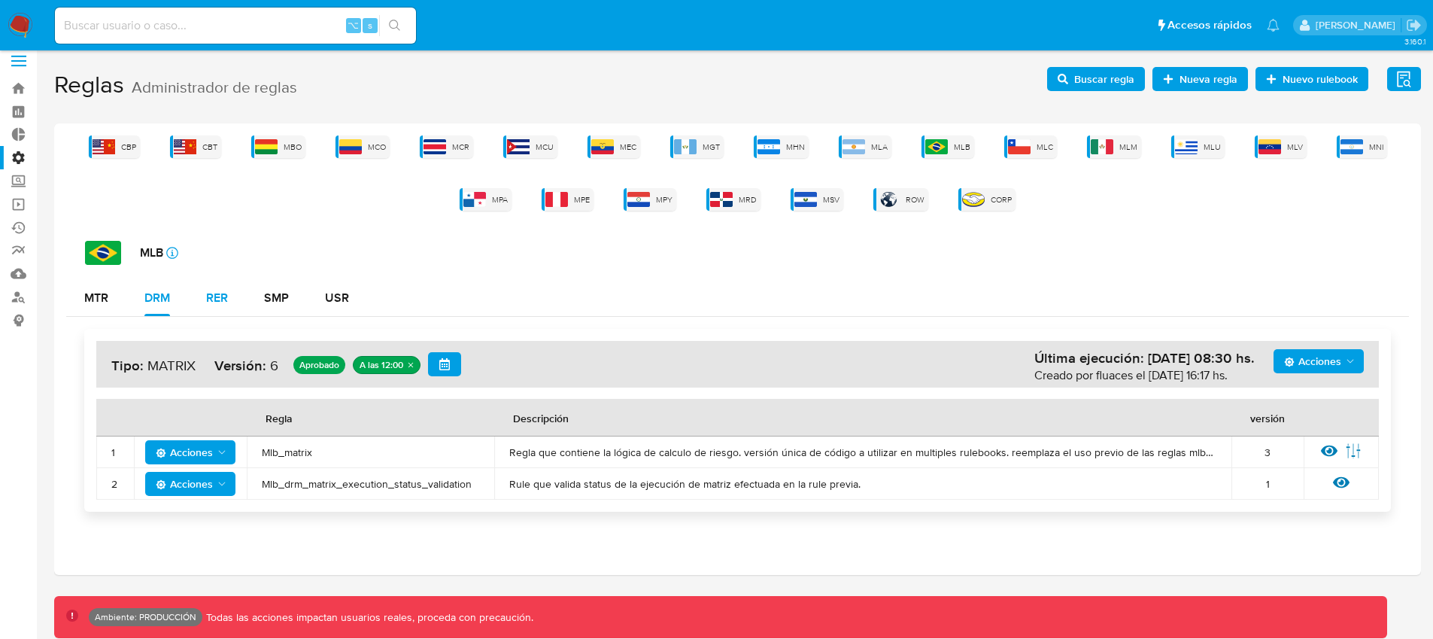
click at [219, 299] on div "RER" at bounding box center [217, 298] width 22 height 12
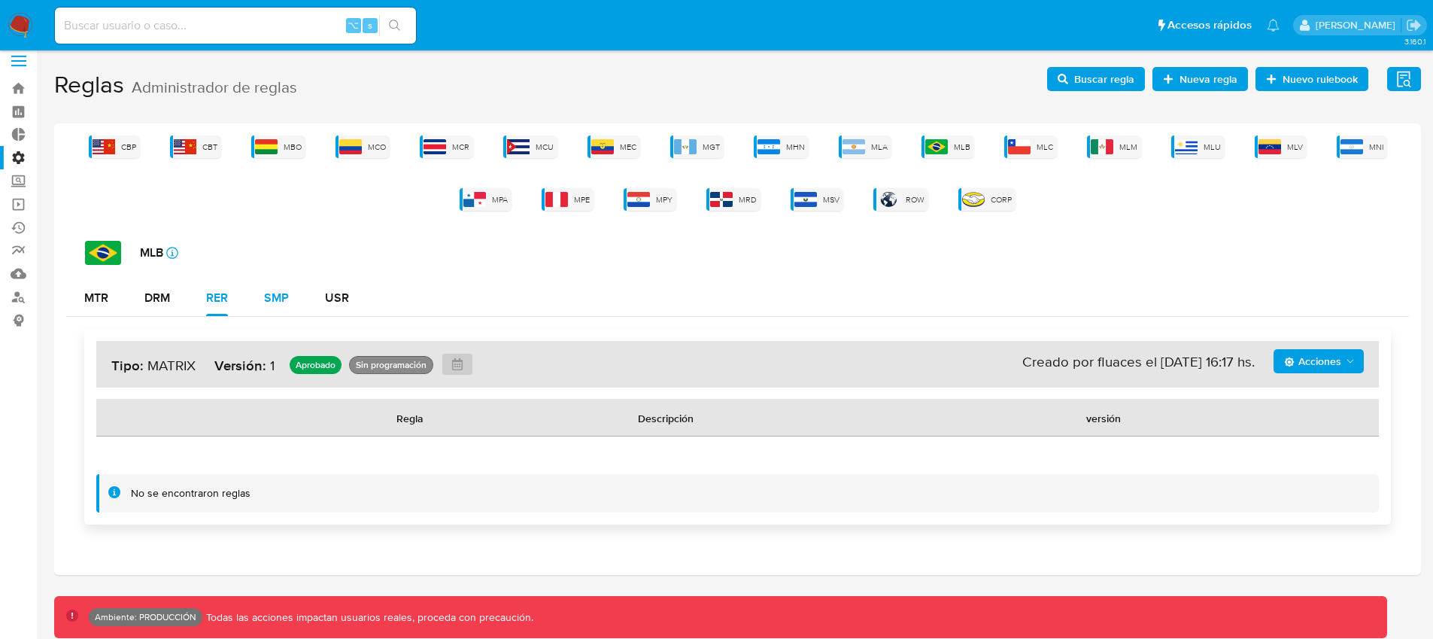
click at [287, 304] on div "SMP" at bounding box center [276, 298] width 25 height 12
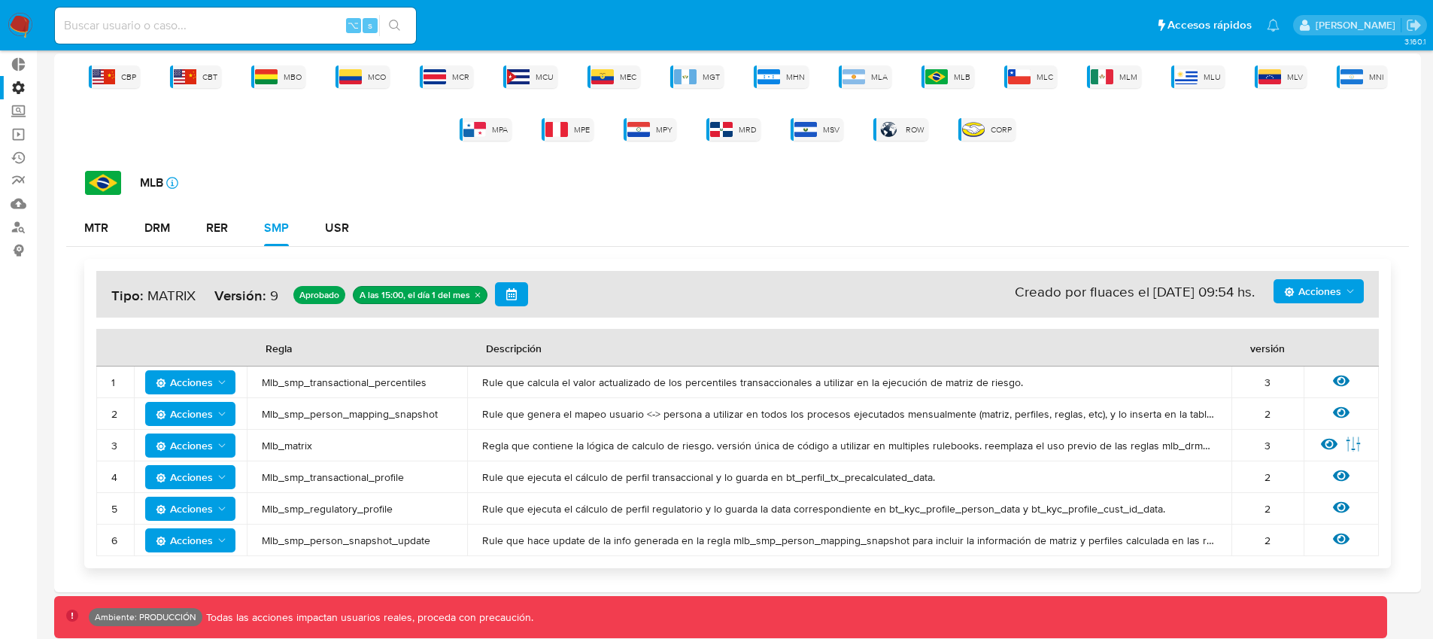
scroll to position [100, 0]
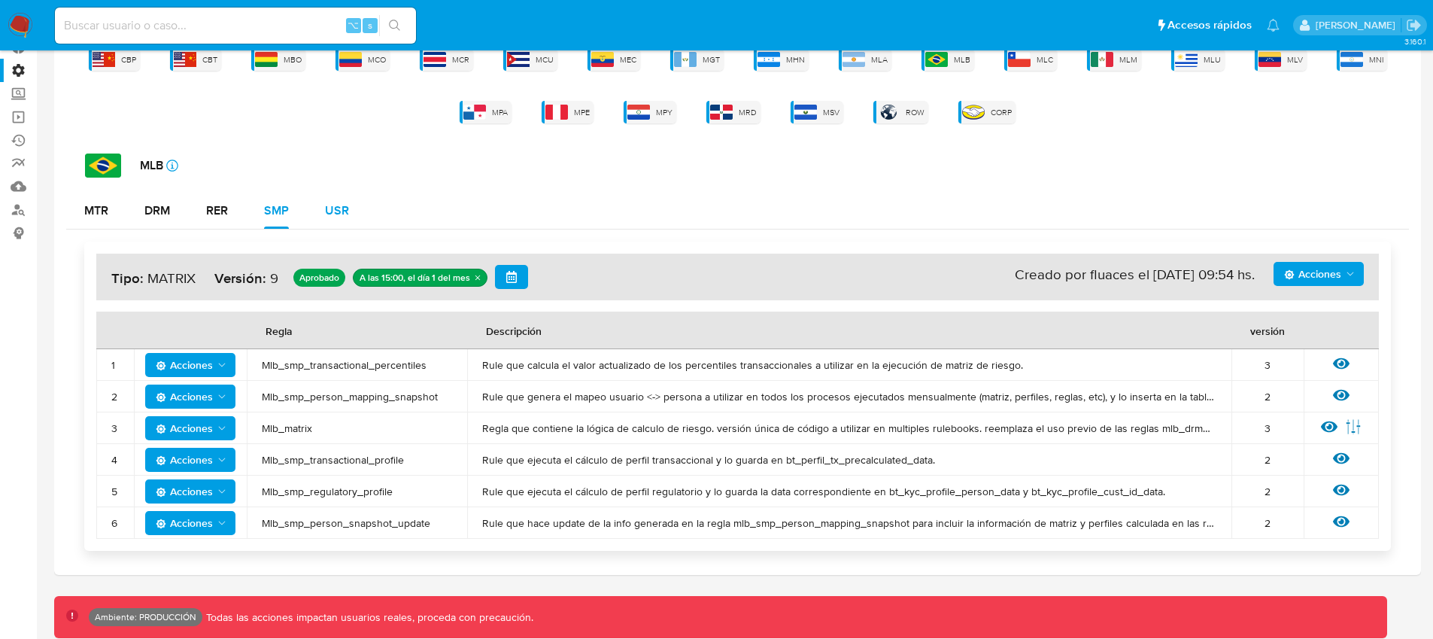
click at [341, 220] on div "USR" at bounding box center [337, 211] width 24 height 36
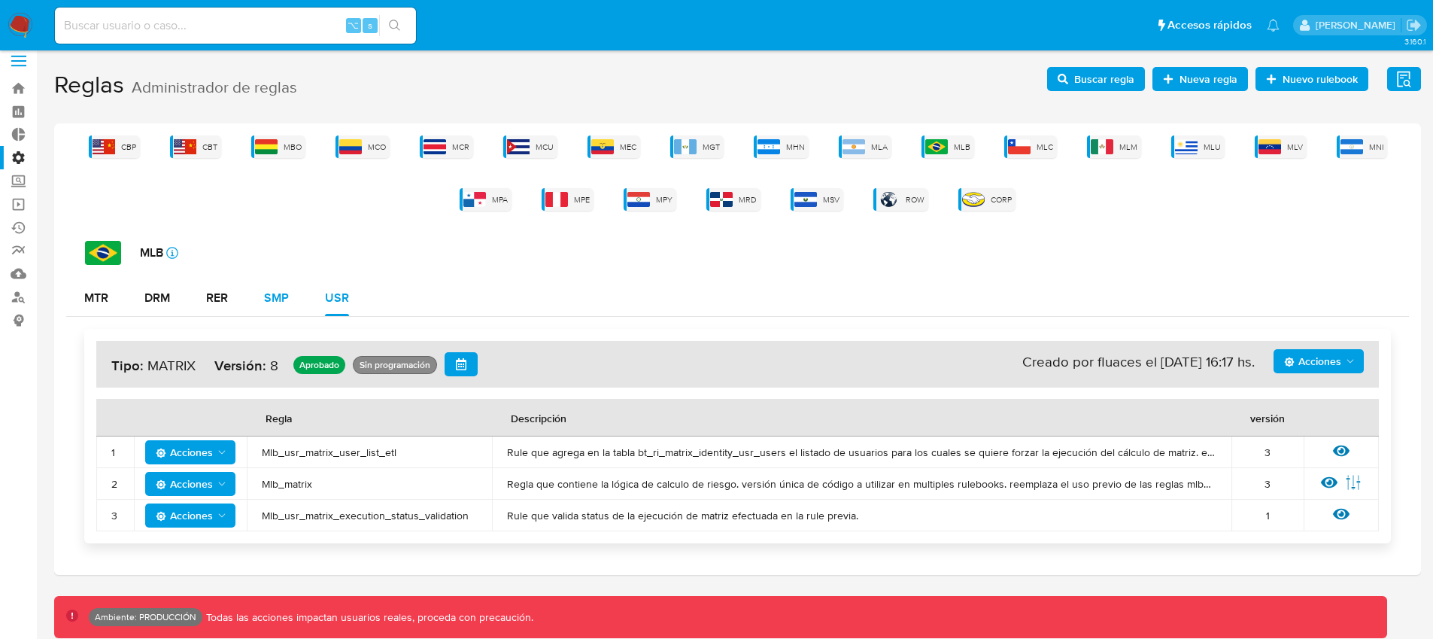
click at [281, 309] on div "SMP" at bounding box center [276, 298] width 25 height 36
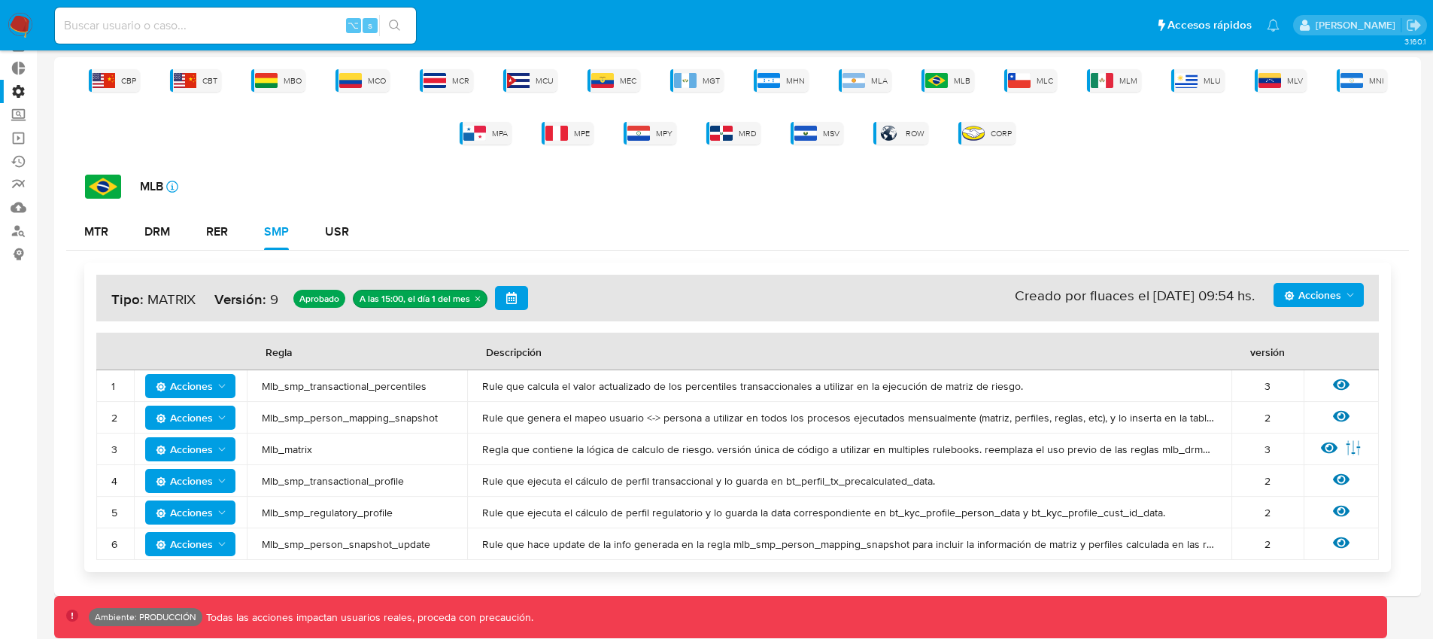
scroll to position [100, 0]
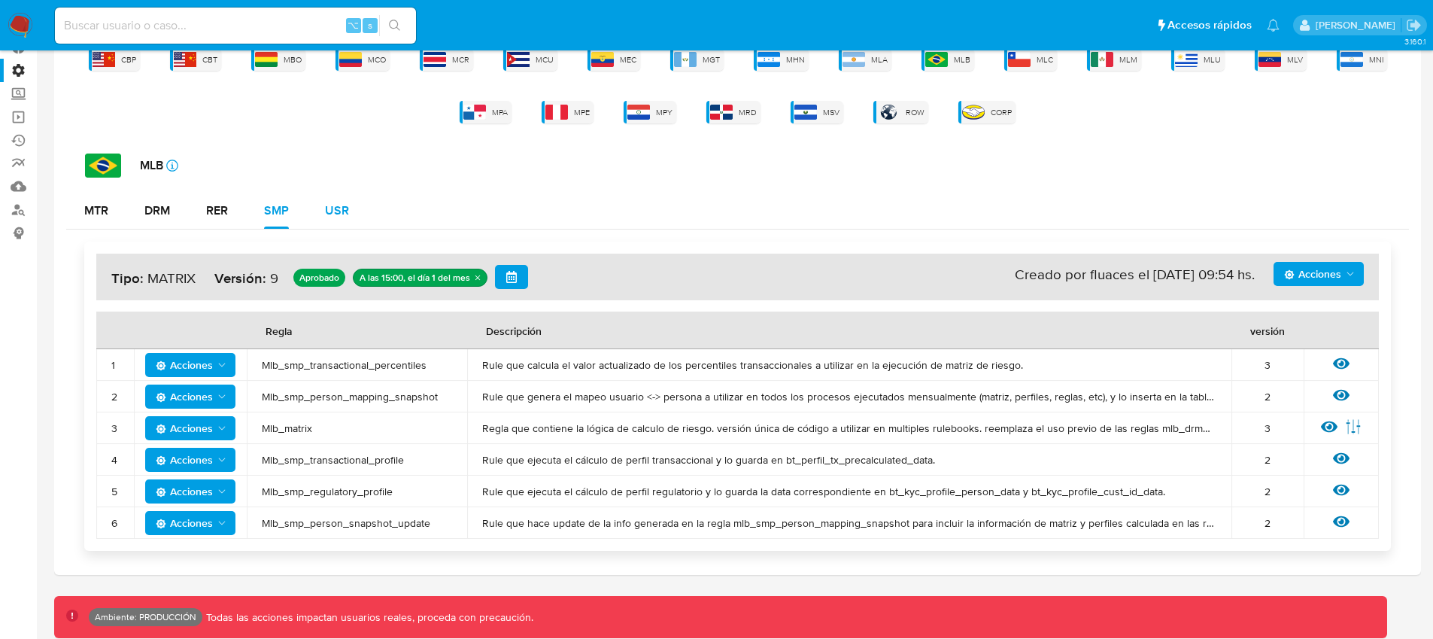
click at [328, 217] on div "USR" at bounding box center [337, 211] width 24 height 12
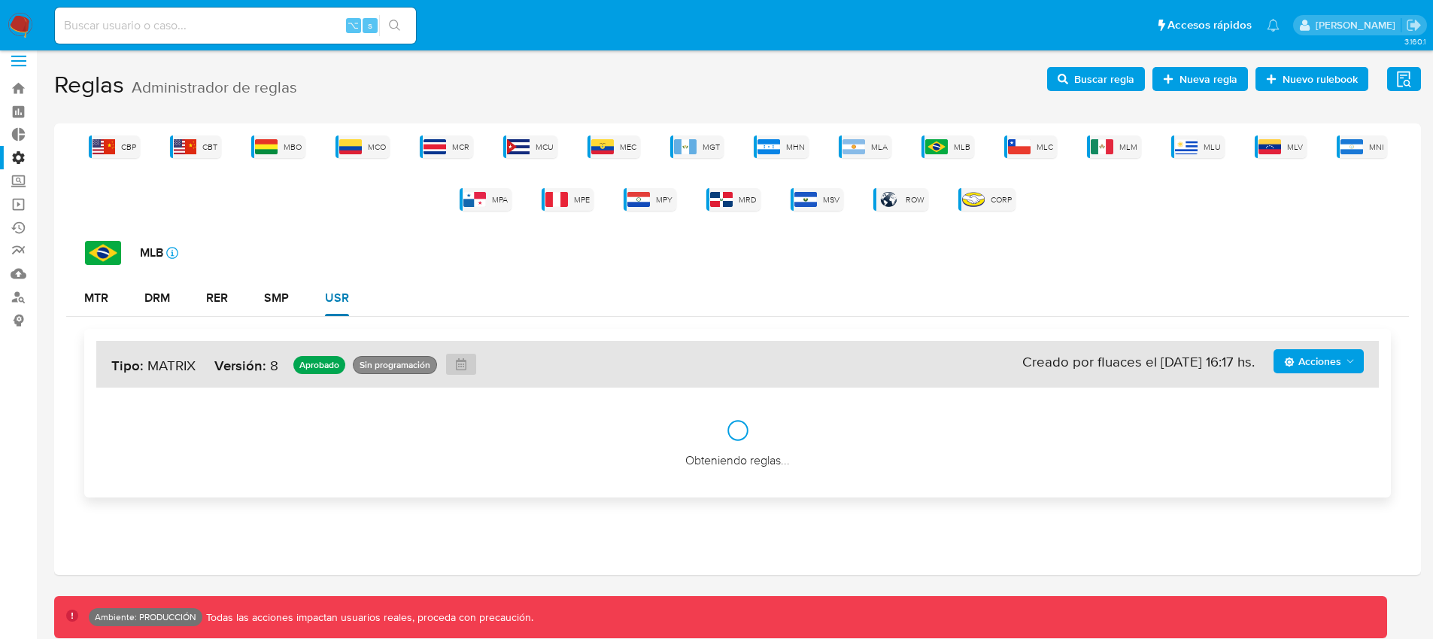
scroll to position [13, 0]
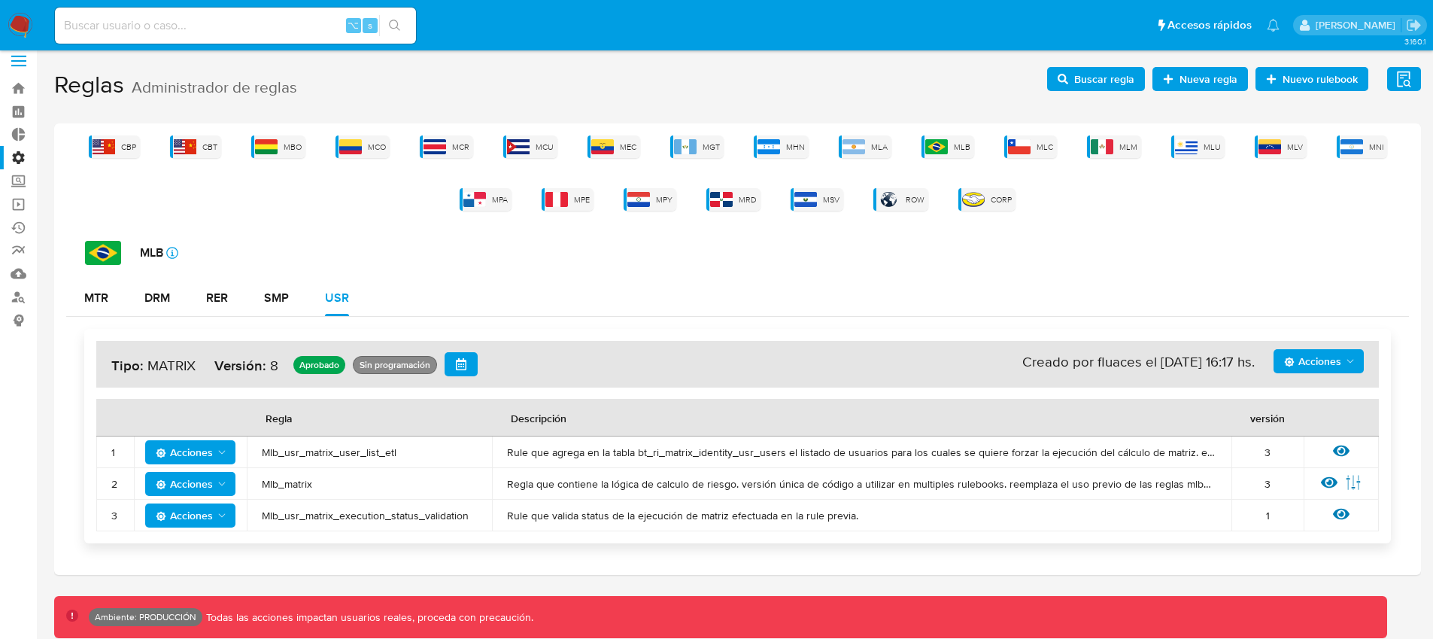
click at [673, 321] on div "Acciones Sin ejecuciones realizadas Creado por fluaces el [DATE] 16:17 hs. Tipo…" at bounding box center [737, 436] width 1343 height 238
click at [233, 303] on button "RER" at bounding box center [217, 298] width 58 height 36
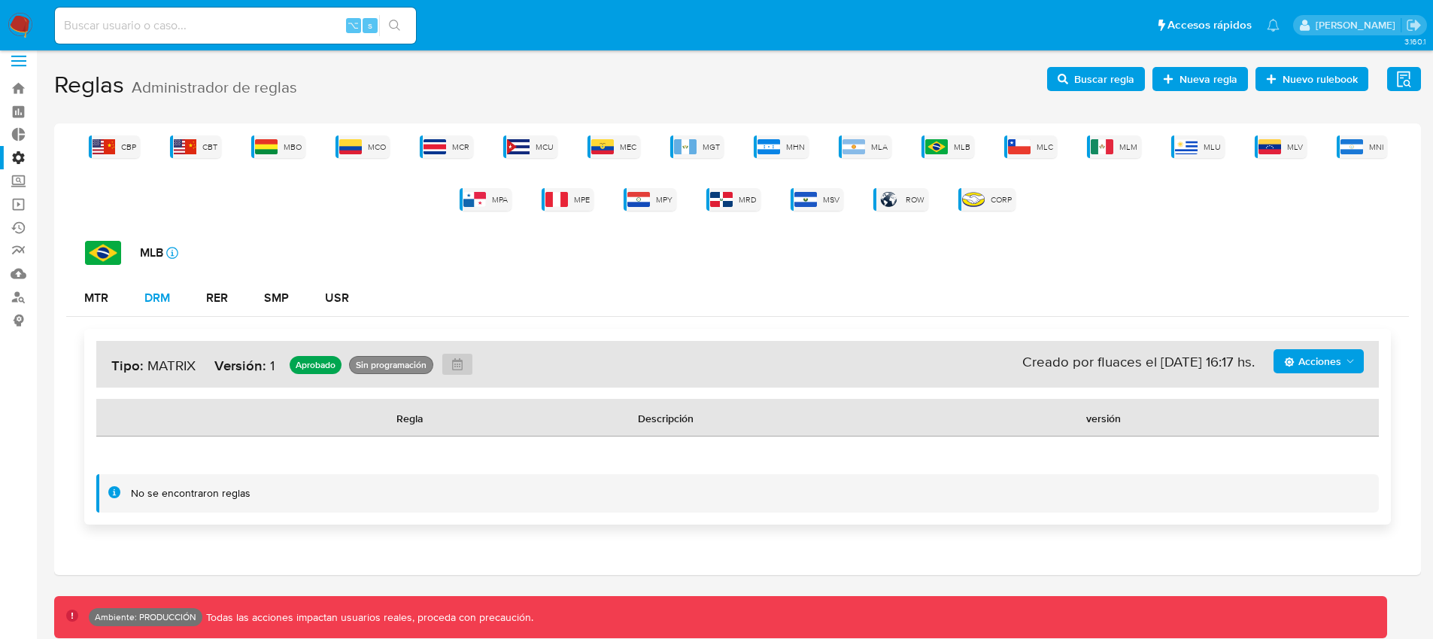
click at [168, 304] on div "DRM" at bounding box center [157, 298] width 26 height 12
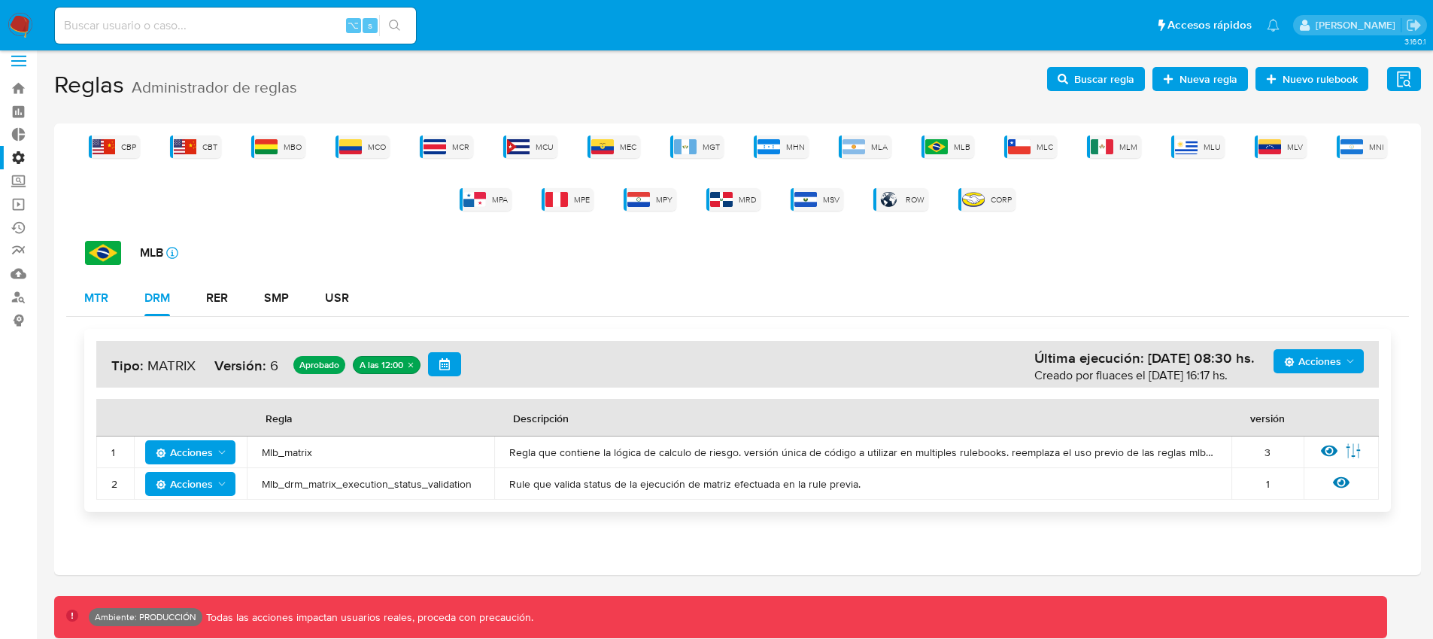
click at [108, 299] on div "MTR" at bounding box center [96, 298] width 24 height 12
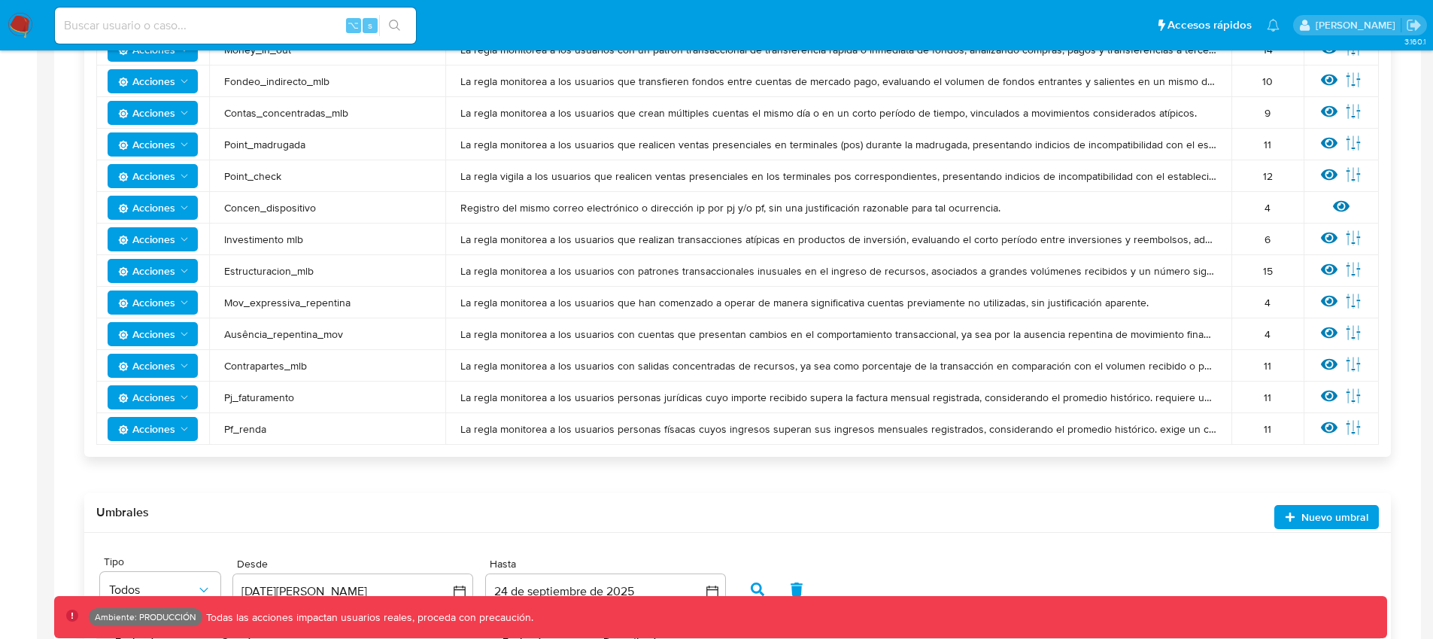
scroll to position [1164, 0]
